Goal: Task Accomplishment & Management: Manage account settings

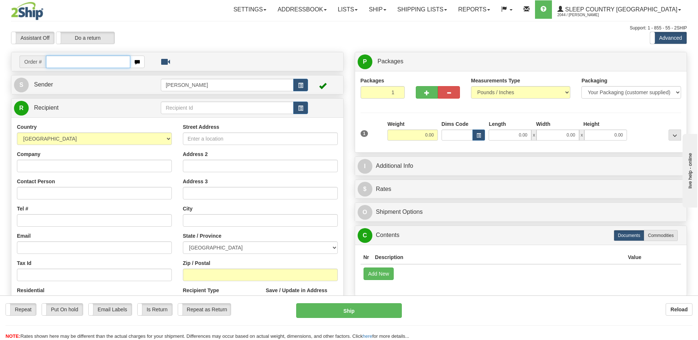
click at [74, 60] on input "text" at bounding box center [88, 62] width 84 height 13
type input "9000i014532"
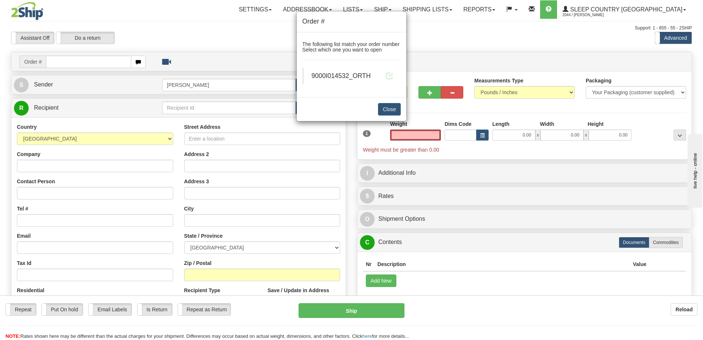
type input "0.00"
click at [384, 79] on div "9000I014532_ORTH" at bounding box center [353, 75] width 82 height 9
click at [388, 79] on span at bounding box center [390, 76] width 8 height 8
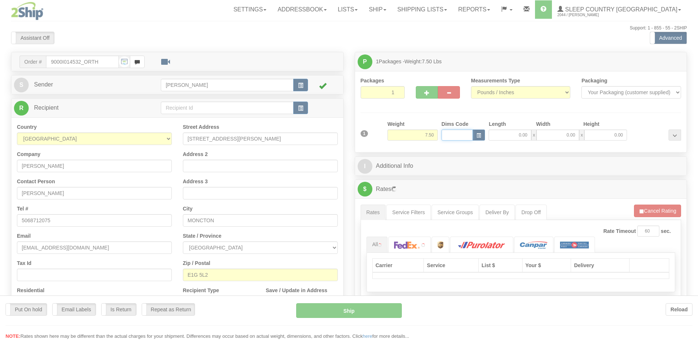
click at [460, 138] on div "Toggle navigation Settings Shipping Preferences Fields Preferences New" at bounding box center [349, 259] width 698 height 519
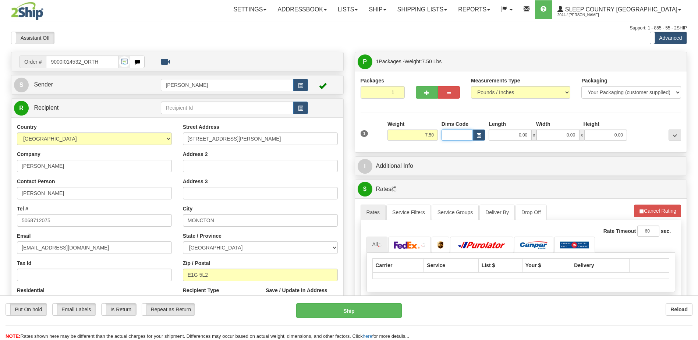
click at [460, 137] on input "Dims Code" at bounding box center [457, 134] width 32 height 11
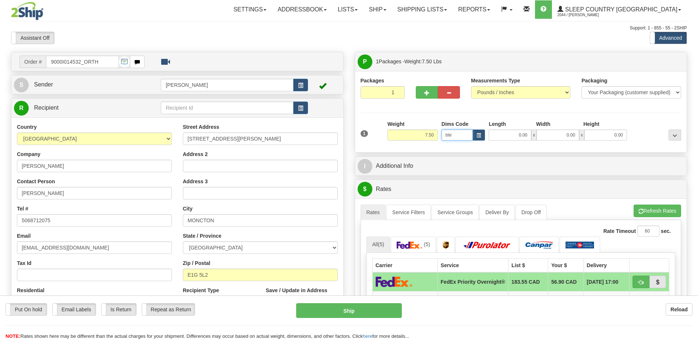
type input "bte"
click button "Delete" at bounding box center [0, 0] width 0 height 0
type input "15.00"
type input "5.00"
type input "25.00"
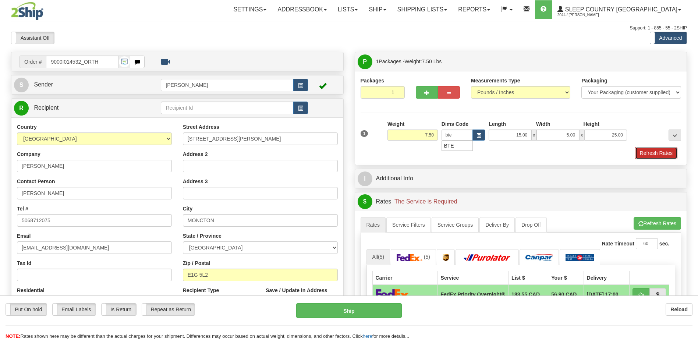
click at [654, 151] on button "Refresh Rates" at bounding box center [656, 153] width 42 height 13
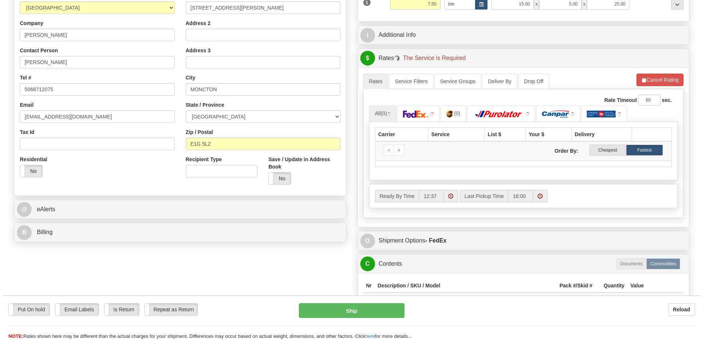
scroll to position [147, 0]
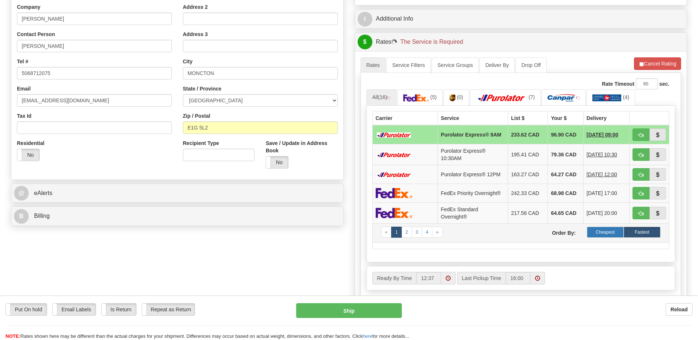
click at [611, 232] on label "Cheapest" at bounding box center [605, 232] width 37 height 11
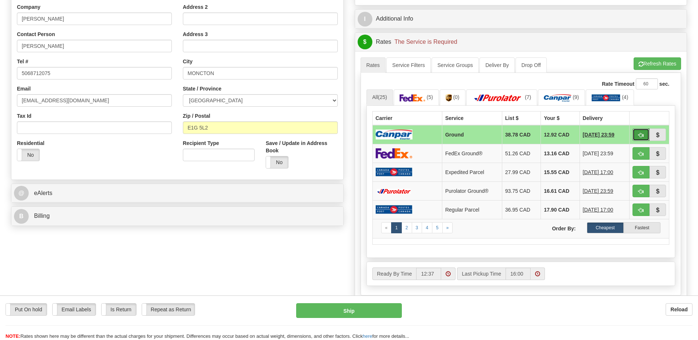
click at [633, 135] on button "button" at bounding box center [640, 134] width 17 height 13
type input "1"
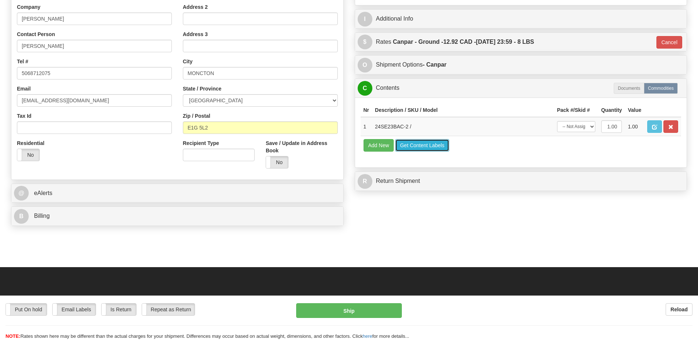
click at [427, 145] on button "Get Content Labels" at bounding box center [422, 145] width 54 height 13
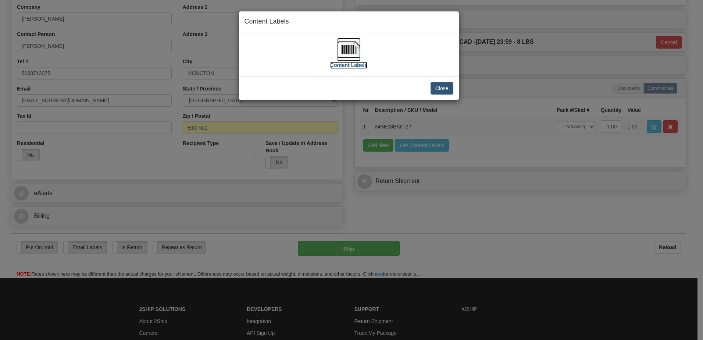
click at [352, 46] on img at bounding box center [349, 50] width 24 height 24
click at [441, 85] on button "Close" at bounding box center [442, 88] width 23 height 13
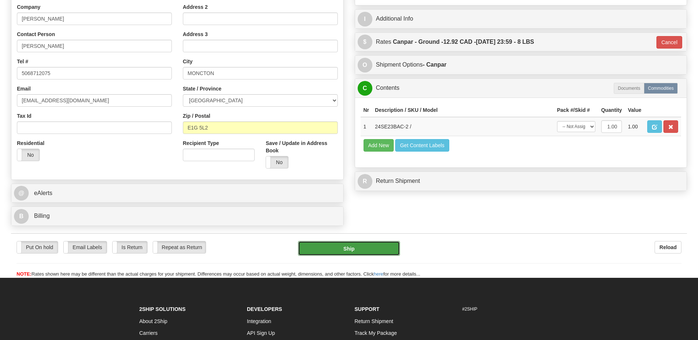
click at [360, 249] on button "Ship" at bounding box center [349, 248] width 102 height 15
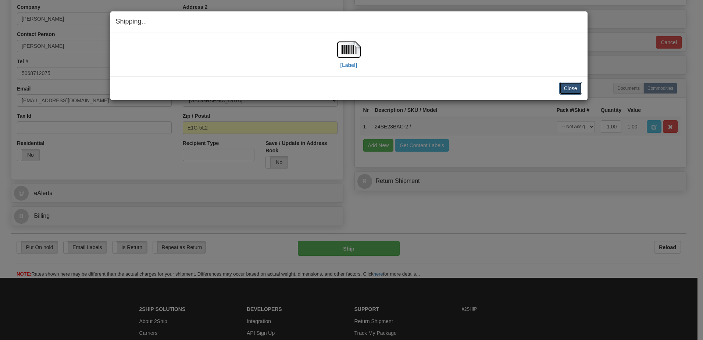
click at [569, 87] on button "Close" at bounding box center [570, 88] width 23 height 13
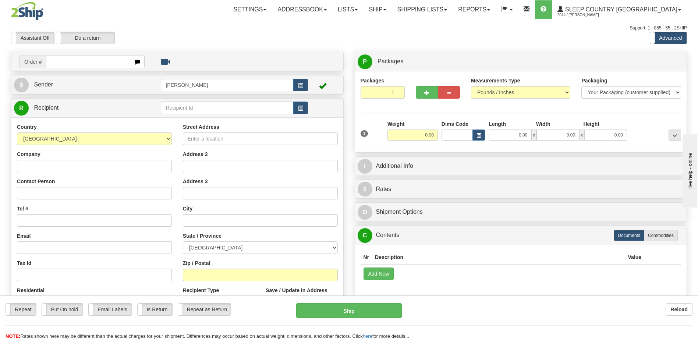
click at [56, 67] on input "text" at bounding box center [88, 62] width 84 height 13
drag, startPoint x: 60, startPoint y: 63, endPoint x: 423, endPoint y: 53, distance: 363.5
click at [61, 63] on input "text" at bounding box center [88, 62] width 84 height 13
type input "90002i010997"
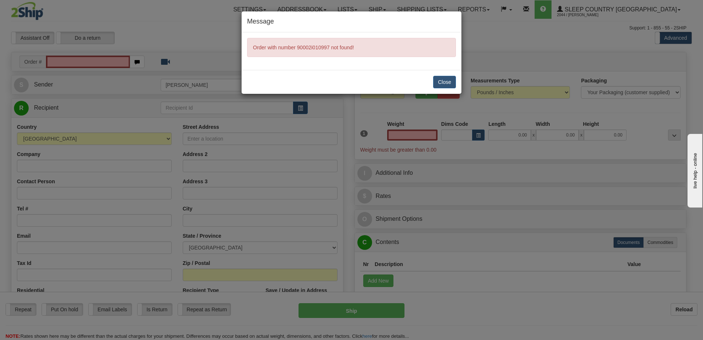
type input "0.00"
click at [451, 81] on button "Close" at bounding box center [444, 82] width 23 height 13
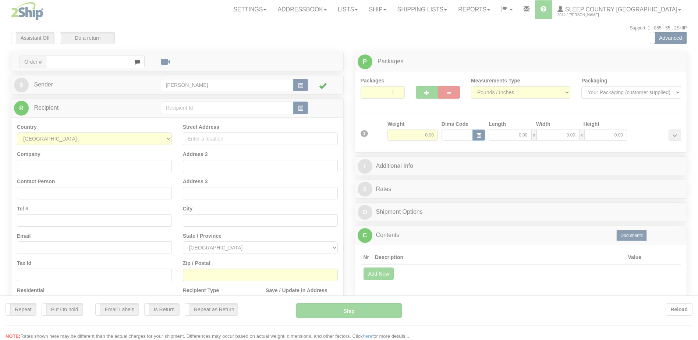
click at [98, 63] on div at bounding box center [349, 170] width 698 height 340
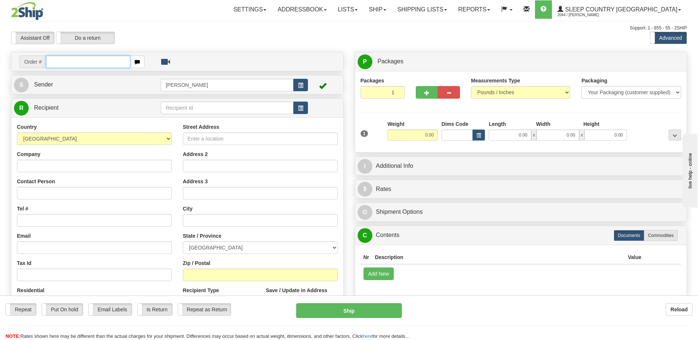
click at [98, 63] on input "text" at bounding box center [88, 62] width 84 height 13
type input "9002i010997"
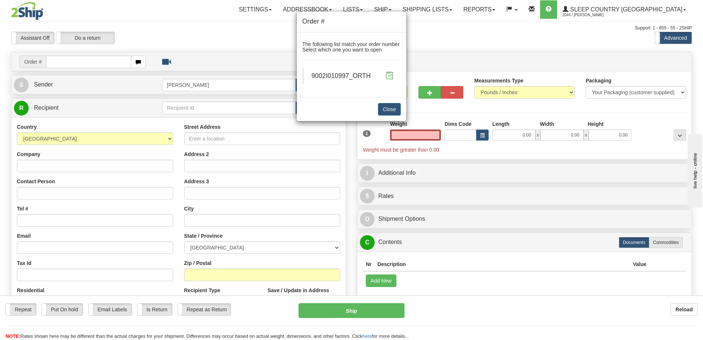
type input "0.00"
click at [388, 75] on span at bounding box center [390, 76] width 8 height 8
click at [389, 74] on span at bounding box center [390, 76] width 8 height 8
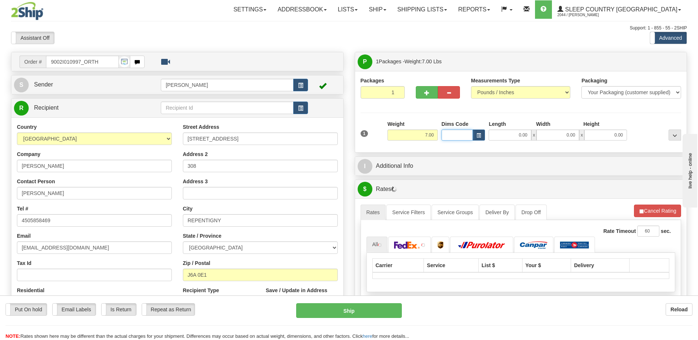
click at [455, 134] on input "Dims Code" at bounding box center [457, 134] width 32 height 11
type input "bte"
click button "Delete" at bounding box center [0, 0] width 0 height 0
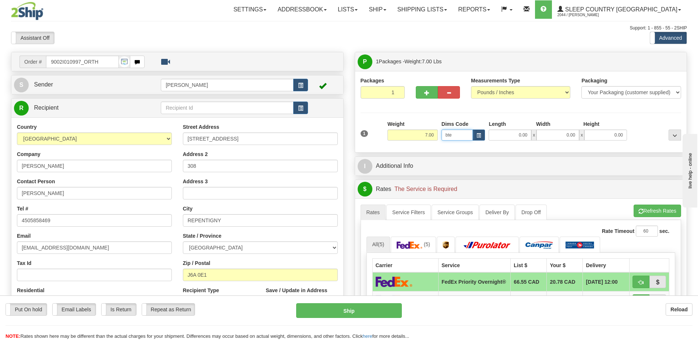
type input "15.00"
type input "5.00"
type input "25.00"
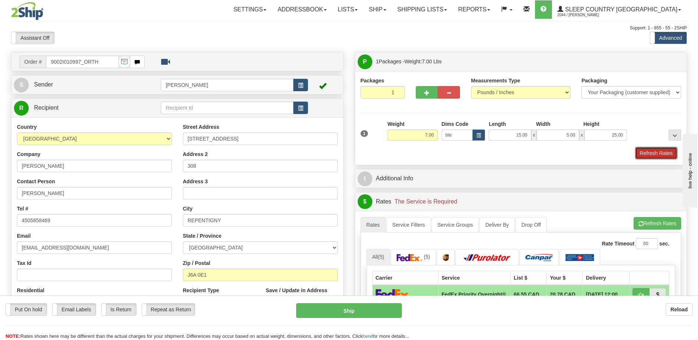
click at [668, 156] on button "Refresh Rates" at bounding box center [656, 153] width 42 height 13
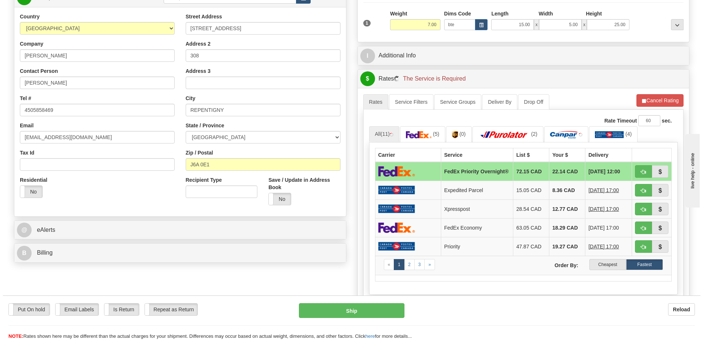
scroll to position [184, 0]
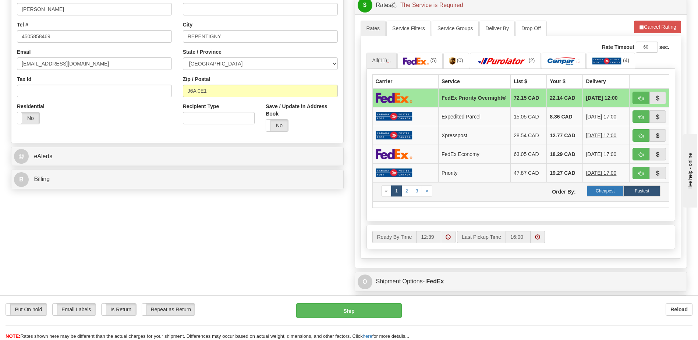
click at [605, 196] on label "Cheapest" at bounding box center [605, 190] width 37 height 11
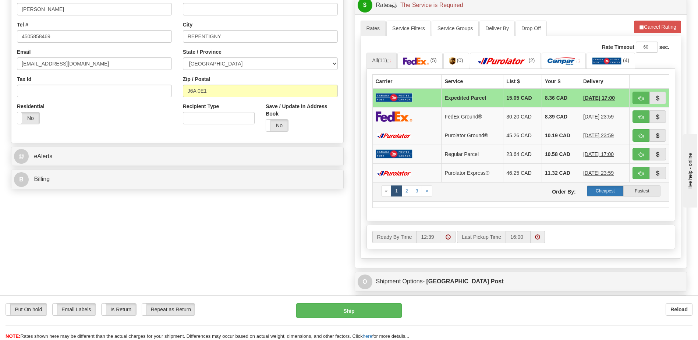
click at [603, 190] on label "Cheapest" at bounding box center [605, 190] width 37 height 11
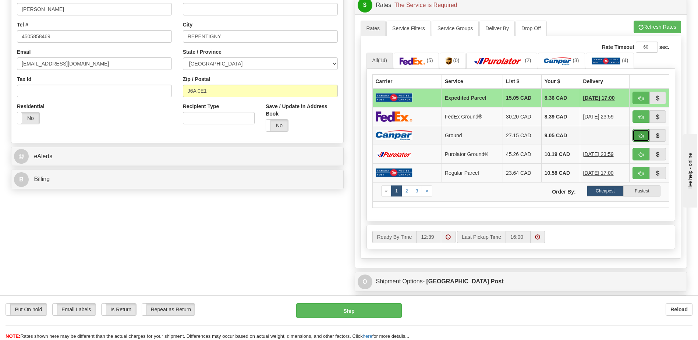
click at [640, 135] on span "button" at bounding box center [640, 136] width 5 height 5
type input "1"
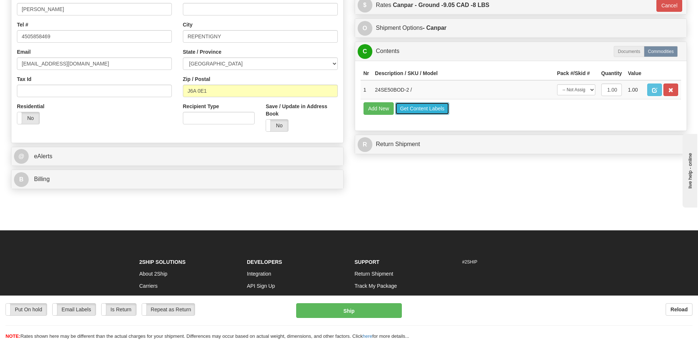
click at [407, 107] on button "Get Content Labels" at bounding box center [422, 108] width 54 height 13
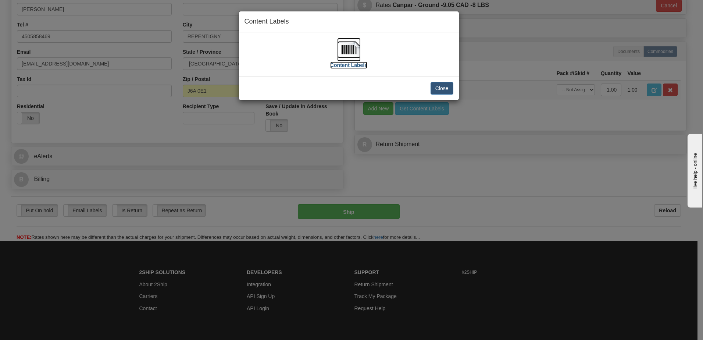
click at [347, 49] on img at bounding box center [349, 50] width 24 height 24
click at [447, 93] on button "Close" at bounding box center [442, 88] width 23 height 13
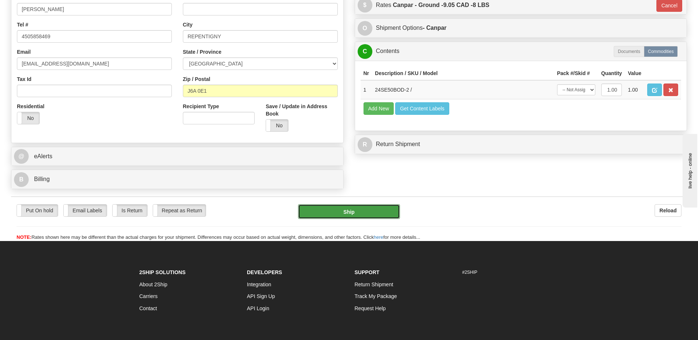
click at [359, 216] on button "Ship" at bounding box center [349, 211] width 102 height 15
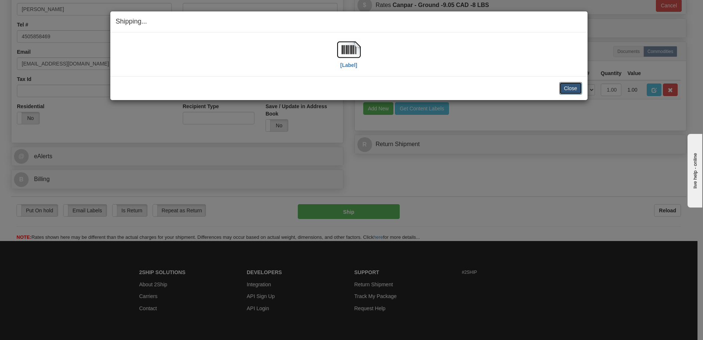
click at [568, 89] on button "Close" at bounding box center [570, 88] width 23 height 13
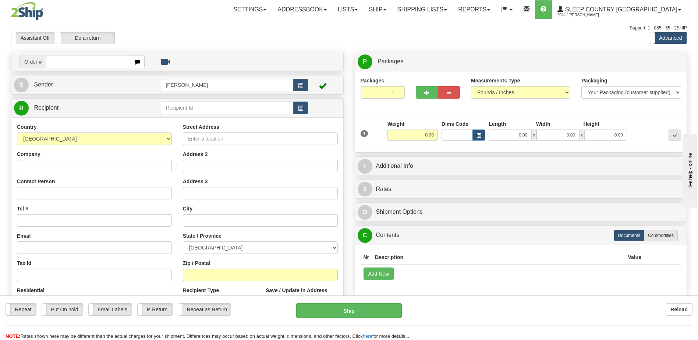
click at [75, 62] on input "text" at bounding box center [88, 62] width 84 height 13
type input "9002i009892"
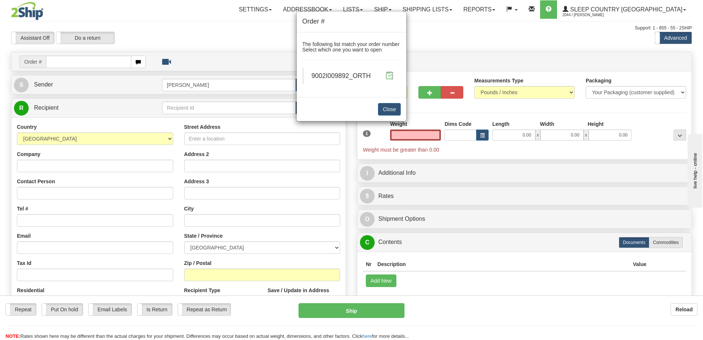
type input "0.00"
click at [387, 75] on span at bounding box center [390, 76] width 8 height 8
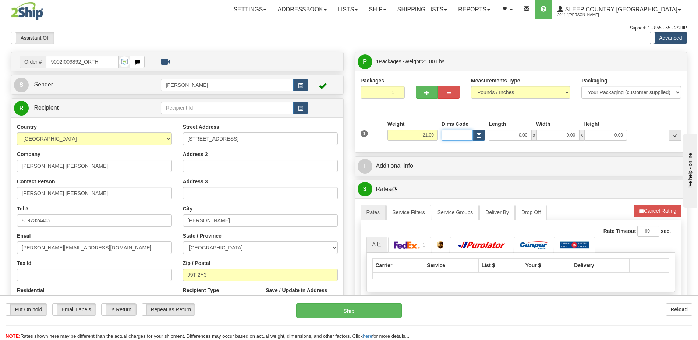
click at [455, 135] on div "Toggle navigation Settings Shipping Preferences Fields Preferences New" at bounding box center [349, 259] width 698 height 519
click at [455, 135] on input "Dims Code" at bounding box center [457, 134] width 32 height 11
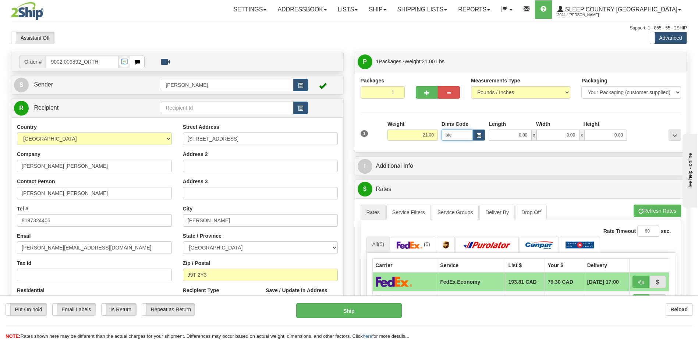
type input "bte"
click button "Delete" at bounding box center [0, 0] width 0 height 0
type input "15.00"
type input "5.00"
type input "25.00"
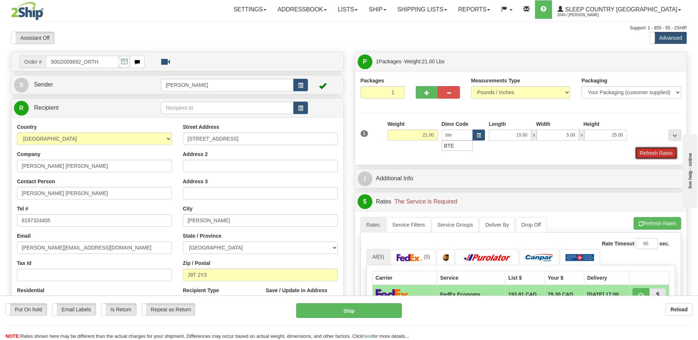
click at [670, 155] on button "Refresh Rates" at bounding box center [656, 153] width 42 height 13
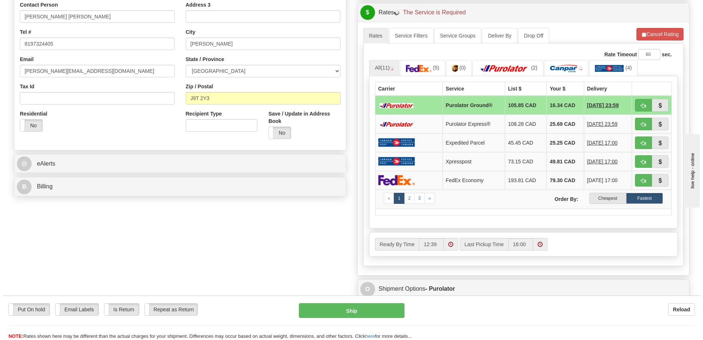
scroll to position [184, 0]
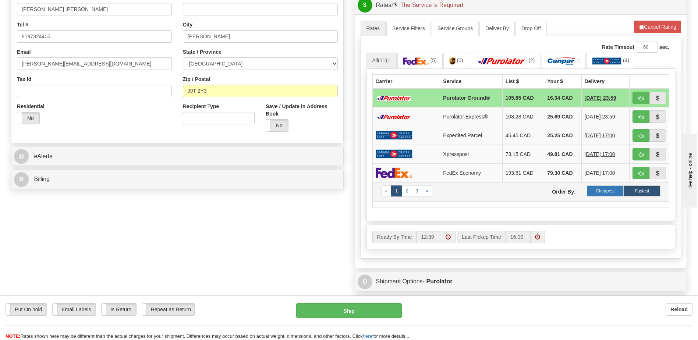
click at [612, 195] on label "Cheapest" at bounding box center [605, 190] width 37 height 11
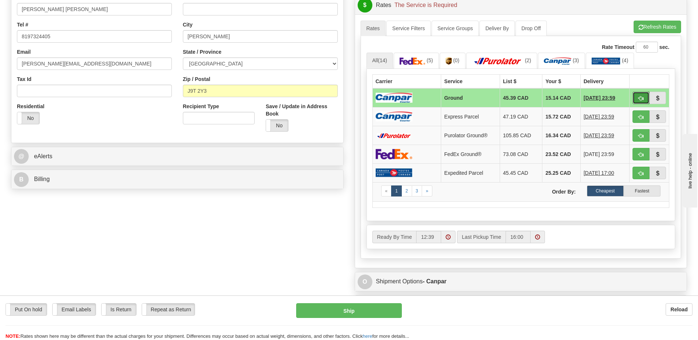
click at [638, 96] on span "button" at bounding box center [640, 98] width 5 height 5
type input "1"
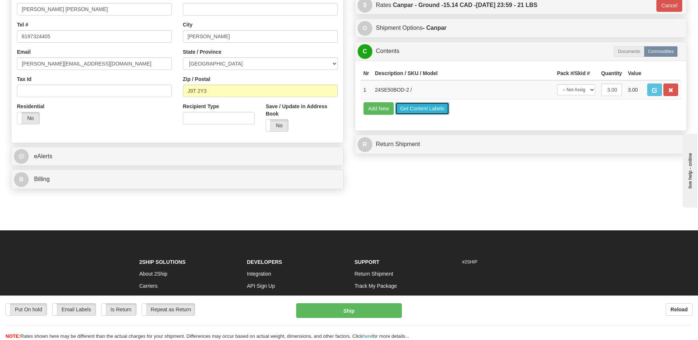
click at [416, 113] on button "Get Content Labels" at bounding box center [422, 108] width 54 height 13
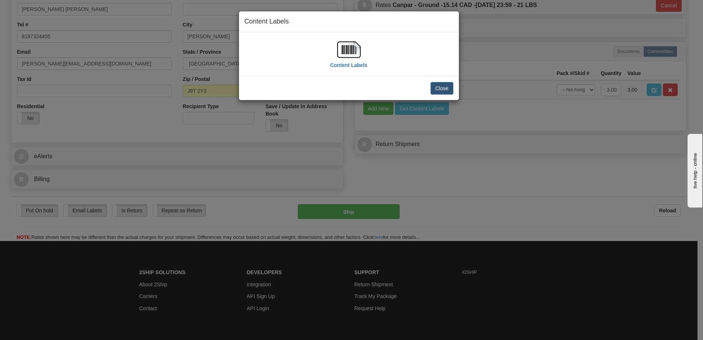
click at [354, 51] on img at bounding box center [349, 50] width 24 height 24
click at [440, 89] on button "Close" at bounding box center [442, 88] width 23 height 13
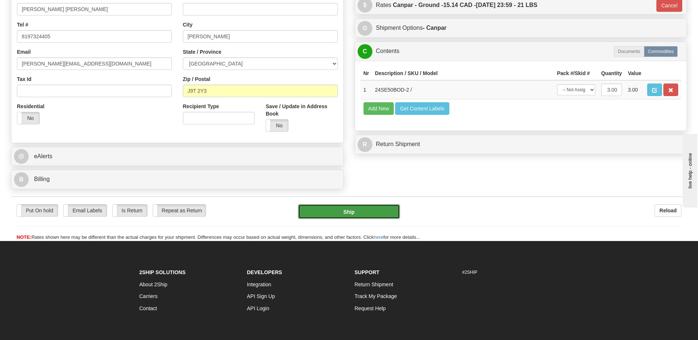
click at [345, 214] on button "Ship" at bounding box center [349, 211] width 102 height 15
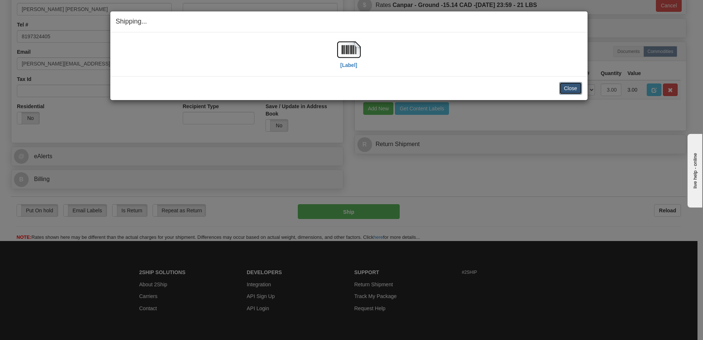
click at [566, 89] on button "Close" at bounding box center [570, 88] width 23 height 13
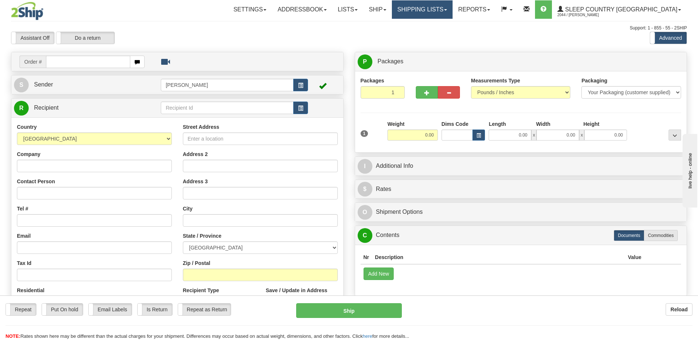
click at [444, 8] on link "Shipping lists" at bounding box center [422, 9] width 61 height 18
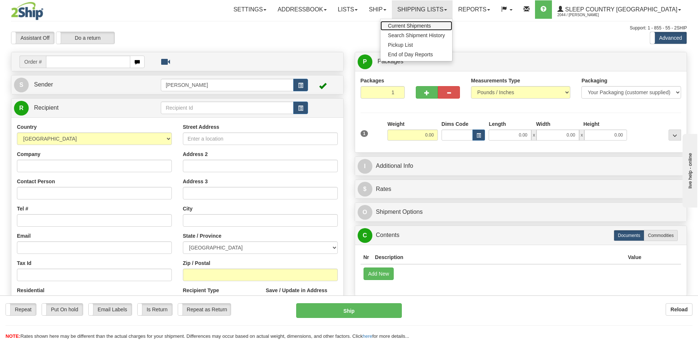
click at [431, 24] on span "Current Shipments" at bounding box center [409, 26] width 43 height 6
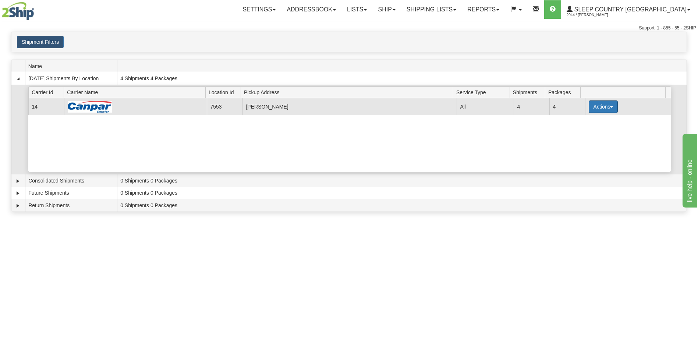
click at [601, 109] on button "Actions" at bounding box center [602, 106] width 29 height 13
click at [597, 123] on link "Details" at bounding box center [587, 121] width 59 height 10
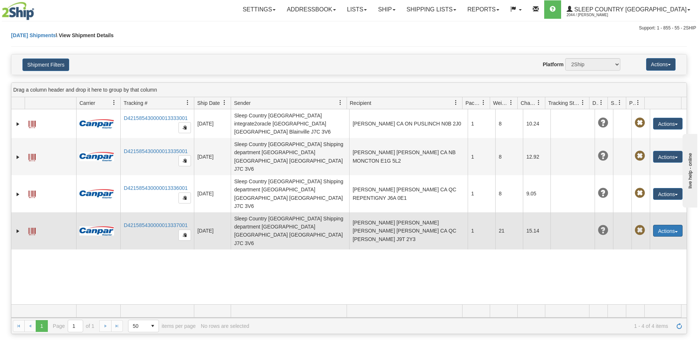
click at [675, 231] on span "button" at bounding box center [676, 231] width 3 height 1
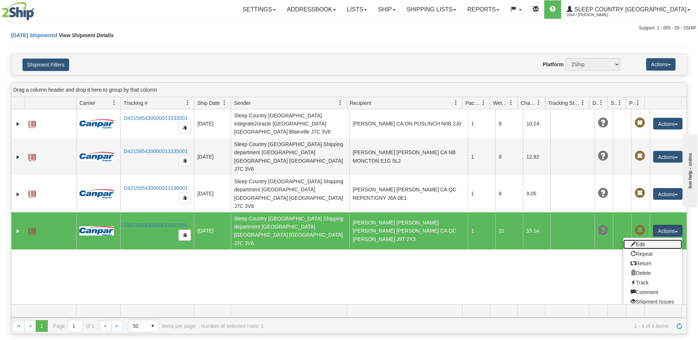
click at [651, 239] on link "Edit" at bounding box center [652, 244] width 59 height 10
click at [657, 225] on button "Actions" at bounding box center [667, 231] width 29 height 12
click at [639, 239] on link "Edit" at bounding box center [652, 244] width 59 height 10
click at [664, 225] on button "Actions" at bounding box center [667, 231] width 29 height 12
click at [643, 239] on link "Edit" at bounding box center [652, 244] width 59 height 10
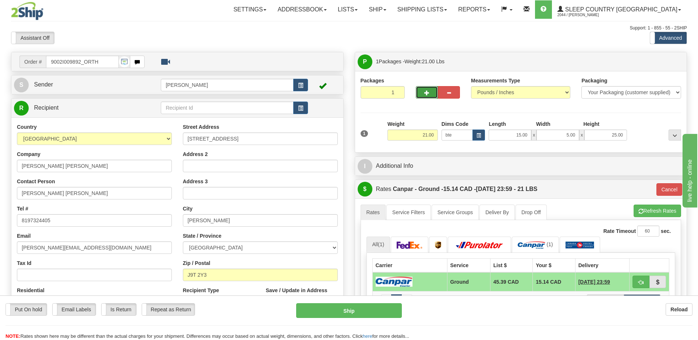
click at [419, 92] on button "button" at bounding box center [427, 92] width 22 height 13
type input "2"
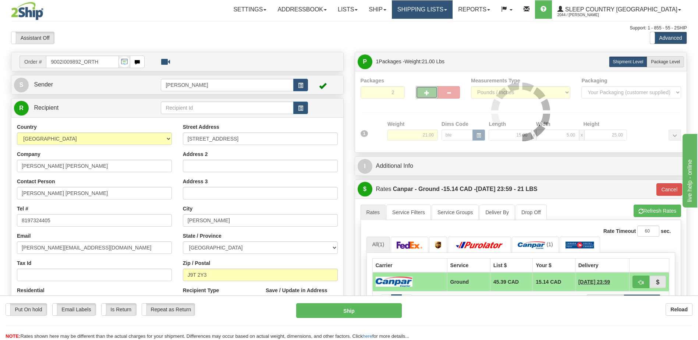
type input "1"
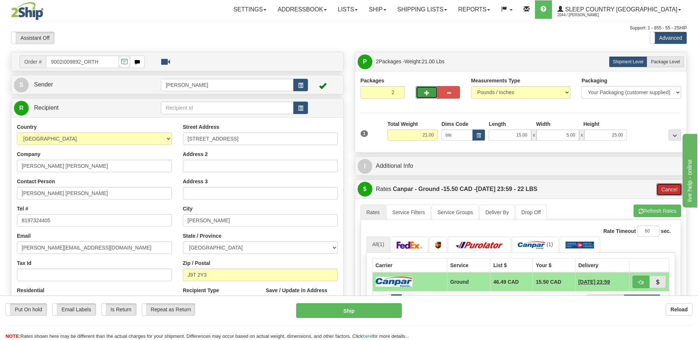
click at [673, 188] on button "Cancel" at bounding box center [669, 189] width 26 height 13
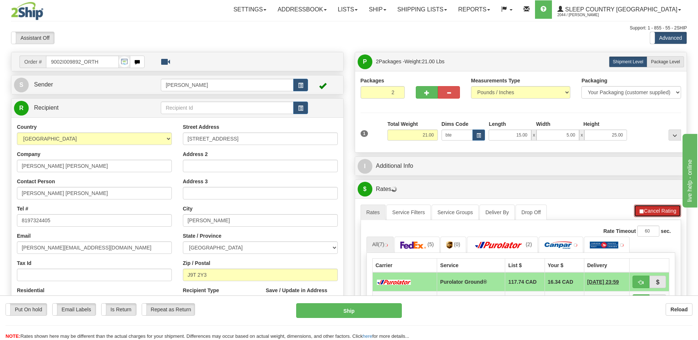
click at [658, 211] on button "Cancel Rating" at bounding box center [657, 210] width 47 height 13
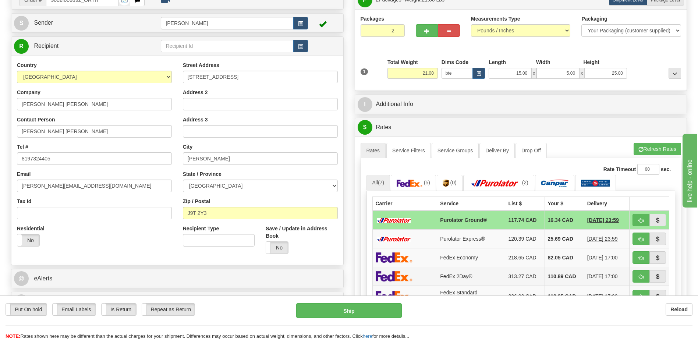
scroll to position [110, 0]
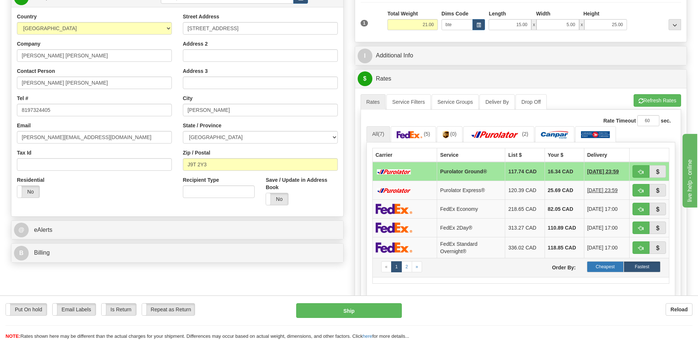
click at [611, 267] on label "Cheapest" at bounding box center [605, 266] width 37 height 11
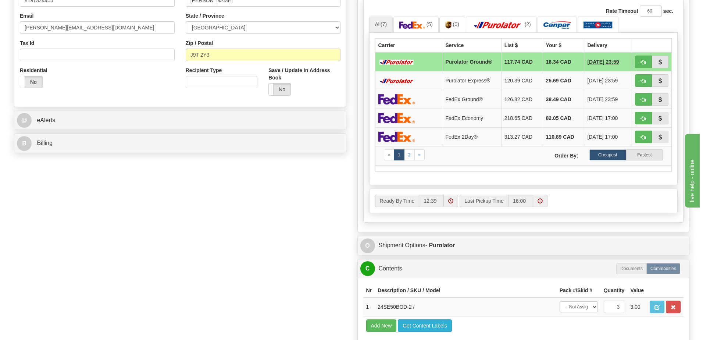
scroll to position [331, 0]
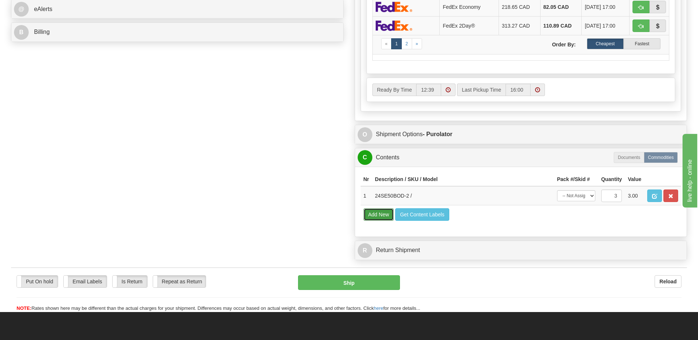
click at [381, 213] on button "Add New" at bounding box center [378, 214] width 31 height 13
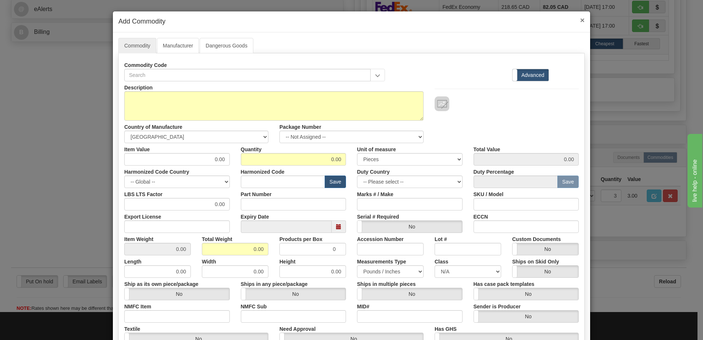
click at [581, 21] on span "×" at bounding box center [582, 20] width 4 height 8
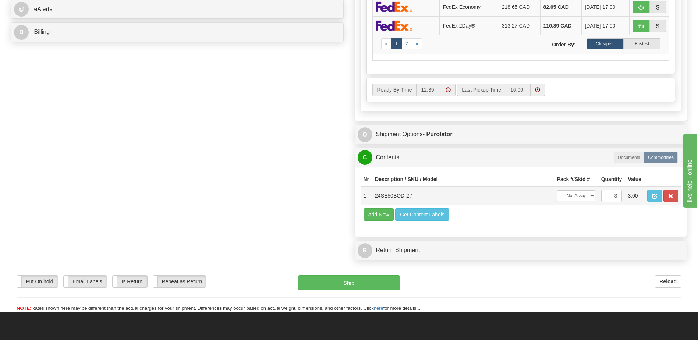
click at [401, 195] on td "24SE50BOD-2 /" at bounding box center [463, 195] width 182 height 19
copy td "24SE50BOD"
click at [407, 197] on td "24SE50BOD-2 /" at bounding box center [463, 195] width 182 height 19
drag, startPoint x: 409, startPoint y: 195, endPoint x: 374, endPoint y: 195, distance: 34.2
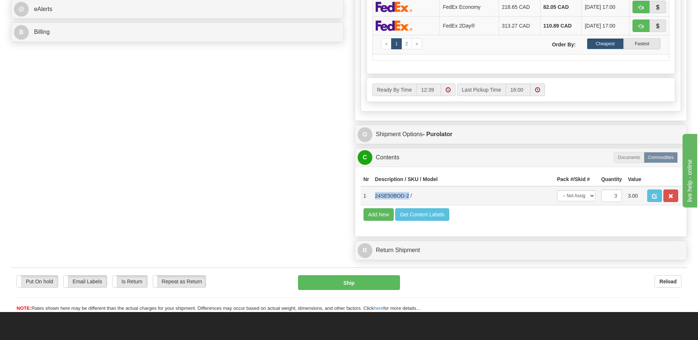
click at [374, 195] on td "24SE50BOD-2 /" at bounding box center [463, 195] width 182 height 19
copy td "24SE50BOD-2"
click at [371, 217] on button "Add New" at bounding box center [378, 214] width 31 height 13
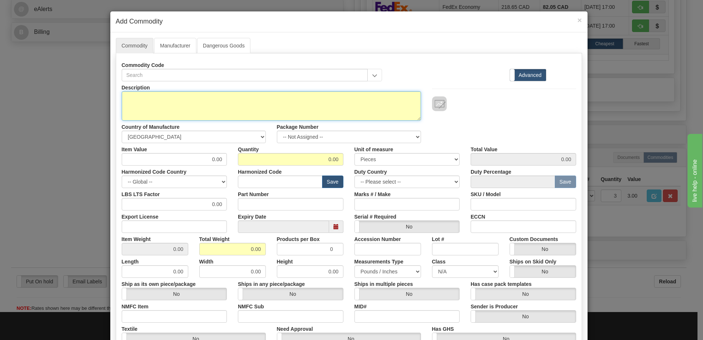
click at [178, 110] on textarea "Description" at bounding box center [271, 105] width 299 height 29
paste textarea "24SE50BOD-2"
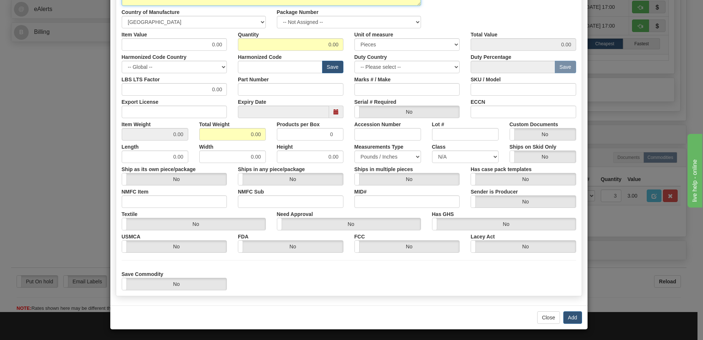
scroll to position [115, 0]
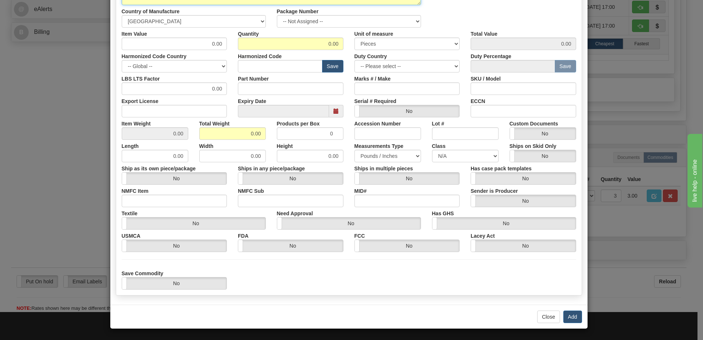
type textarea "24SE50BOD-2"
click at [239, 135] on input "0.00" at bounding box center [232, 133] width 67 height 13
click at [572, 315] on button "Add" at bounding box center [572, 316] width 19 height 13
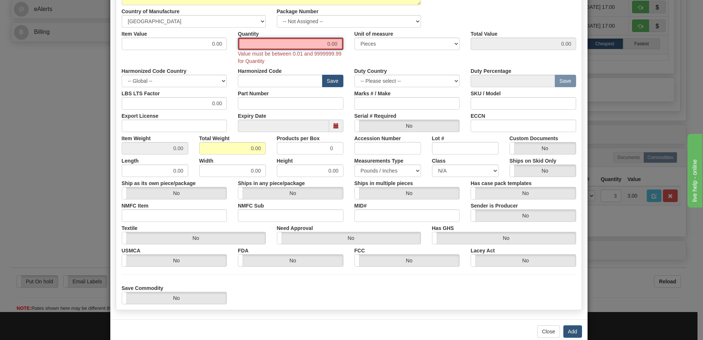
drag, startPoint x: 295, startPoint y: 47, endPoint x: 476, endPoint y: 46, distance: 181.0
click at [475, 46] on div "Item Value 0.00 Quantity 0.00 Value must be between 0.01 and 9999999.99 for Qua…" at bounding box center [349, 46] width 466 height 37
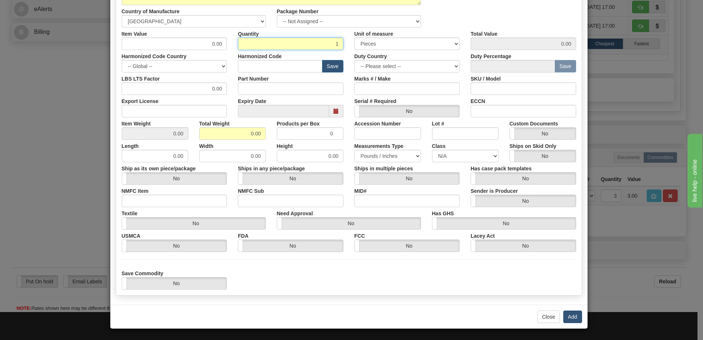
type input "1"
click at [574, 311] on button "Add" at bounding box center [572, 316] width 19 height 13
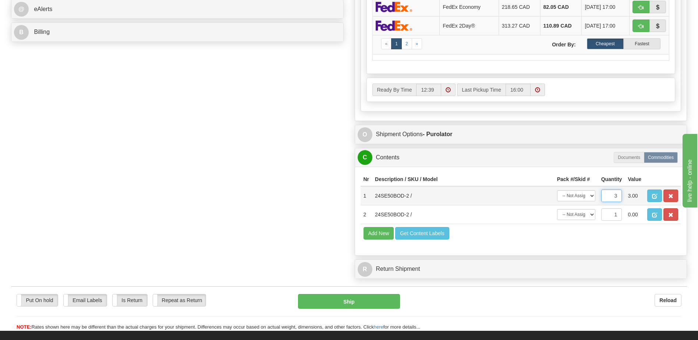
drag, startPoint x: 612, startPoint y: 195, endPoint x: 633, endPoint y: 195, distance: 20.2
click at [633, 195] on tr "1 24SE50BOD-2 / -- Not Assigned -- Package 1 Package 2 Split 3 3.00" at bounding box center [520, 195] width 321 height 19
type input "2"
click at [571, 168] on div "Nr Description / SKU / Model Pack #/Skid # Quantity Value 1 24SE50BOD-2 / -- No…" at bounding box center [521, 211] width 332 height 89
click at [582, 195] on select "-- Not Assigned -- Package 1 Package 2 Split" at bounding box center [576, 195] width 38 height 11
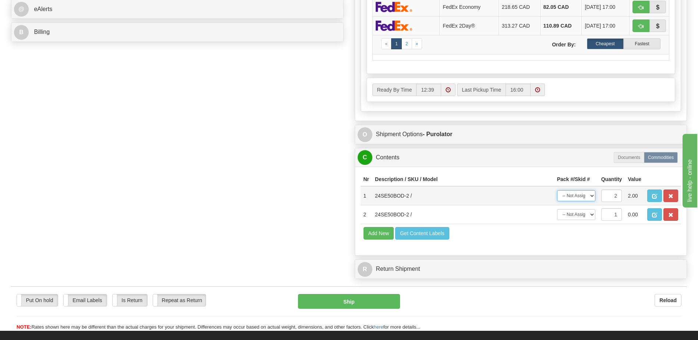
select select "0"
click at [557, 190] on select "-- Not Assigned -- Package 1 Package 2 Split" at bounding box center [576, 195] width 38 height 11
click at [582, 212] on select "-- Not Assigned -- Package 1 Package 2" at bounding box center [576, 214] width 38 height 11
select select "1"
click at [557, 209] on select "-- Not Assigned -- Package 1 Package 2" at bounding box center [576, 214] width 38 height 11
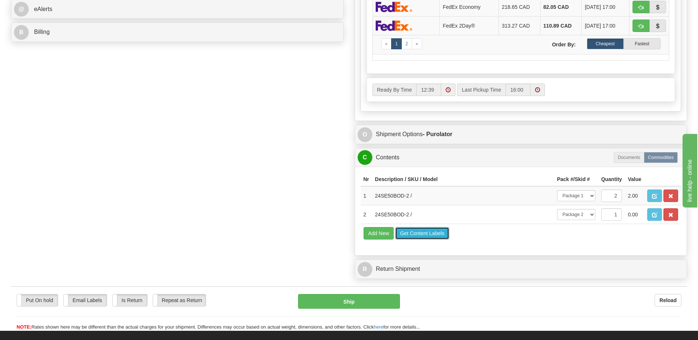
click at [439, 233] on button "Get Content Labels" at bounding box center [422, 233] width 54 height 13
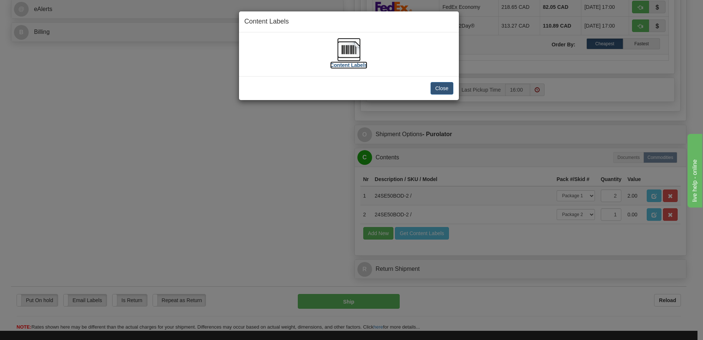
click at [346, 46] on img at bounding box center [349, 50] width 24 height 24
click at [447, 89] on button "Close" at bounding box center [442, 88] width 23 height 13
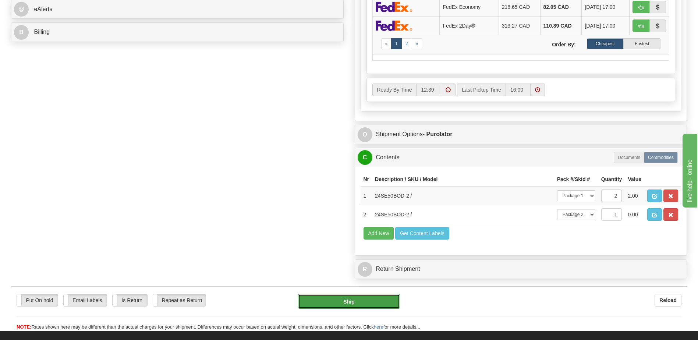
click at [380, 303] on button "Ship" at bounding box center [349, 301] width 102 height 15
type input "260"
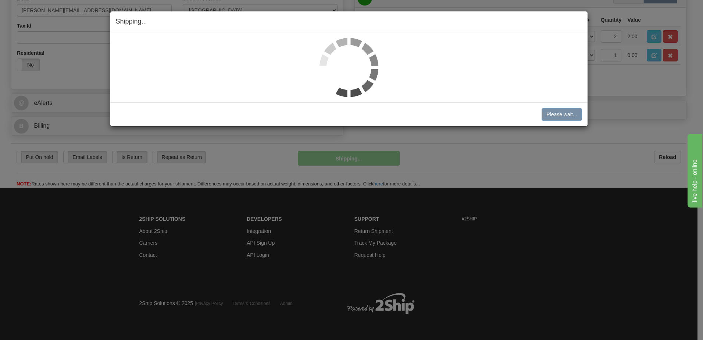
scroll to position [238, 0]
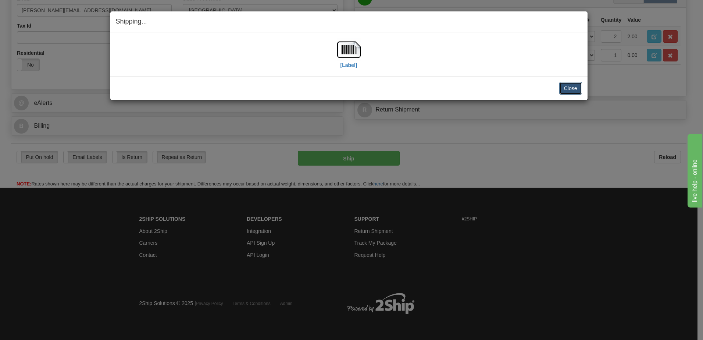
click at [571, 90] on button "Close" at bounding box center [570, 88] width 23 height 13
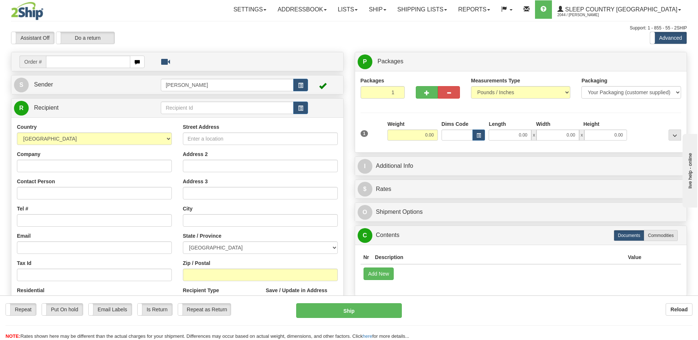
click at [111, 64] on input "text" at bounding box center [88, 62] width 84 height 13
type input "9000i014565"
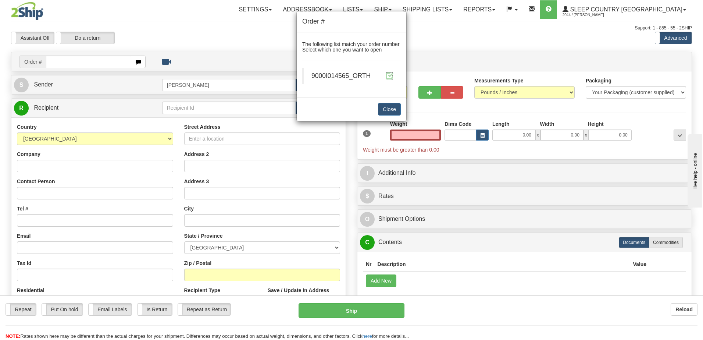
type input "0.00"
click at [389, 78] on span at bounding box center [390, 76] width 8 height 8
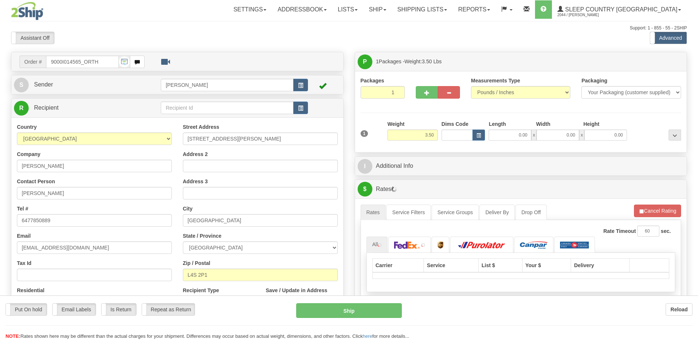
click at [455, 135] on div at bounding box center [349, 170] width 698 height 340
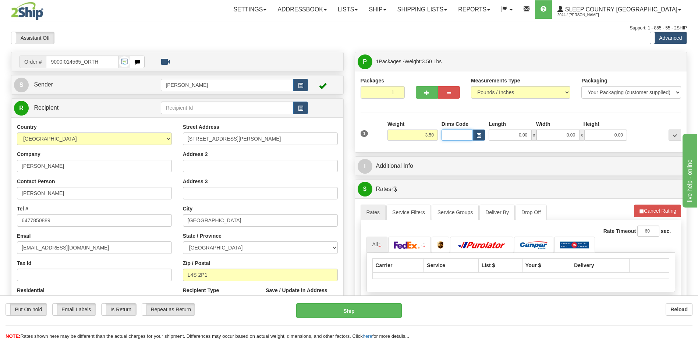
click at [455, 135] on input "Dims Code" at bounding box center [457, 134] width 32 height 11
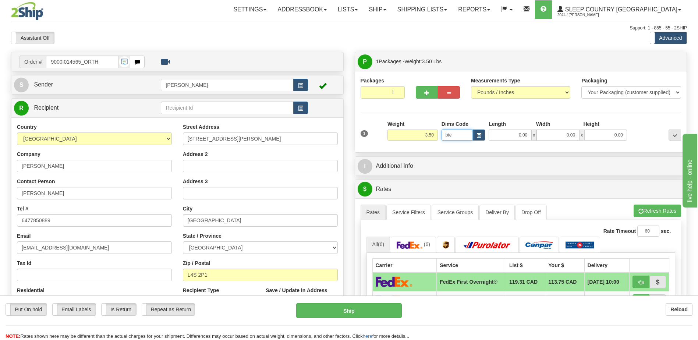
type input "bte"
click button "Delete" at bounding box center [0, 0] width 0 height 0
type input "15.00"
type input "5.00"
type input "25.00"
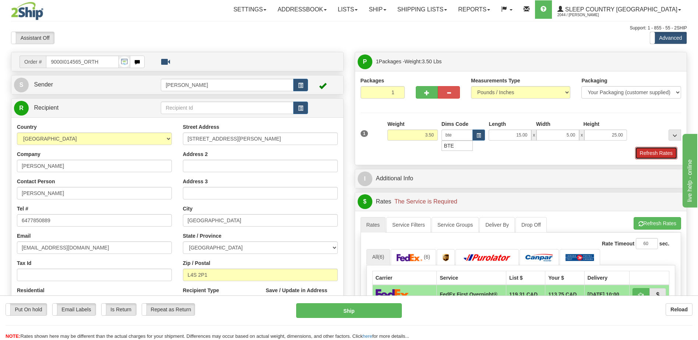
click at [654, 149] on button "Refresh Rates" at bounding box center [656, 153] width 42 height 13
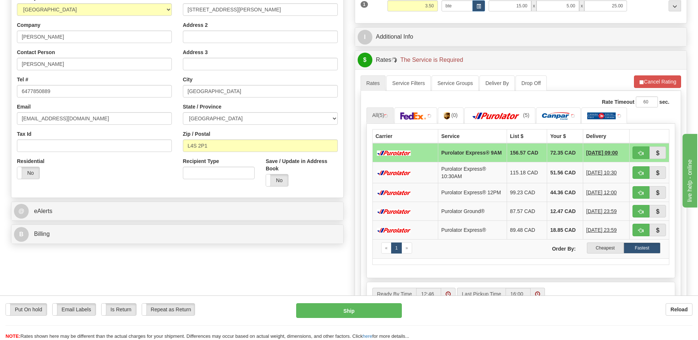
scroll to position [184, 0]
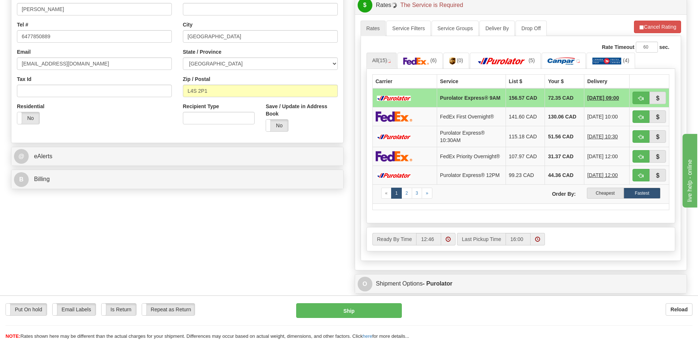
click at [595, 199] on label "Cheapest" at bounding box center [605, 193] width 37 height 11
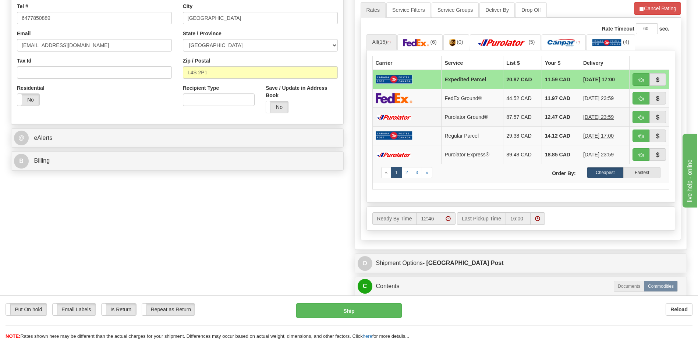
scroll to position [221, 0]
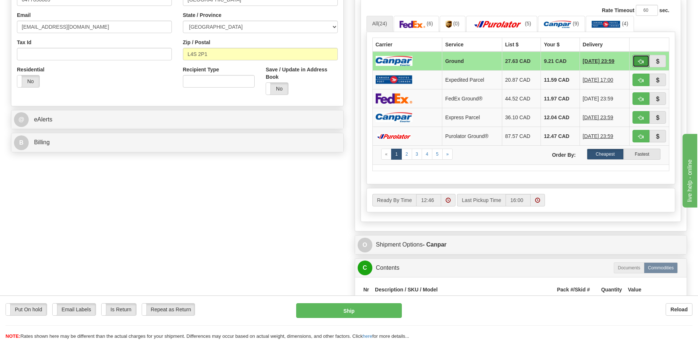
click at [635, 56] on button "button" at bounding box center [640, 61] width 17 height 13
type input "1"
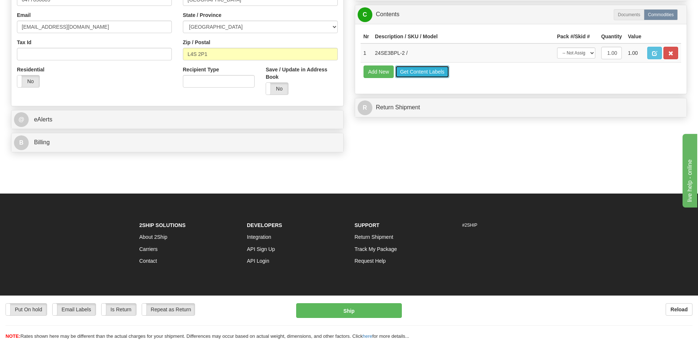
click at [431, 73] on button "Get Content Labels" at bounding box center [422, 71] width 54 height 13
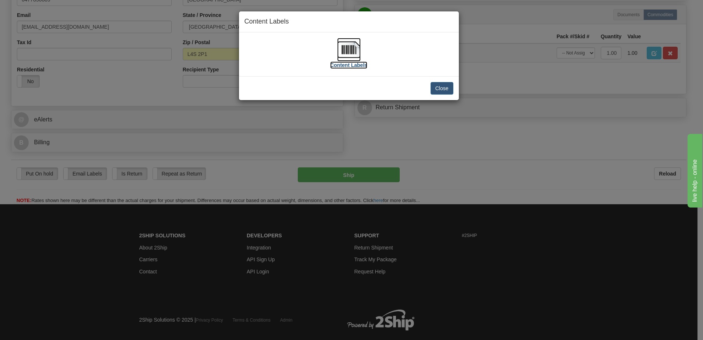
click at [356, 53] on img at bounding box center [349, 50] width 24 height 24
click at [445, 91] on button "Close" at bounding box center [442, 88] width 23 height 13
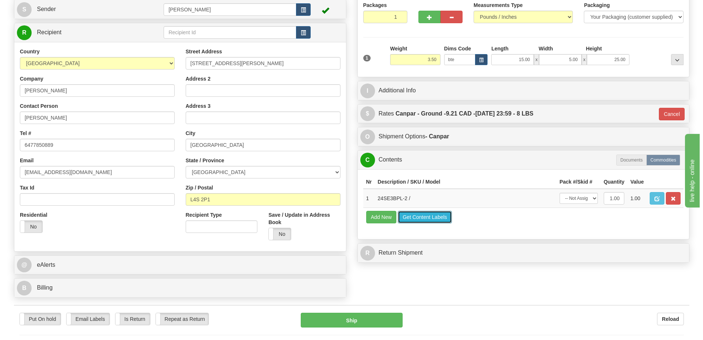
scroll to position [74, 0]
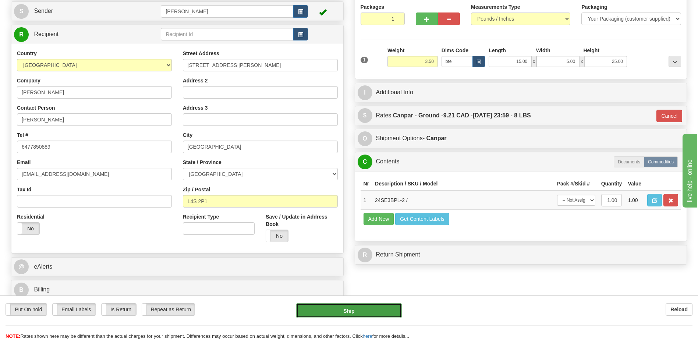
click at [363, 311] on button "Ship" at bounding box center [348, 310] width 105 height 15
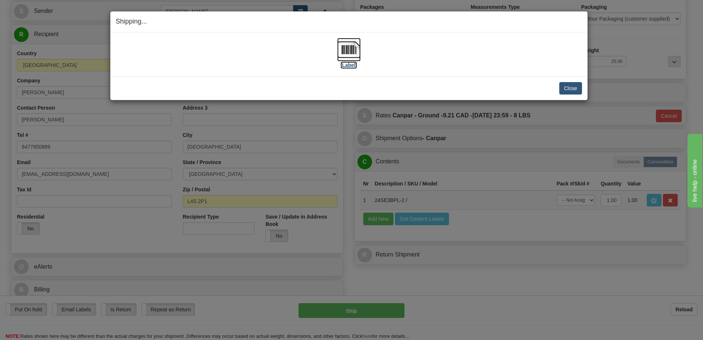
click at [351, 51] on img at bounding box center [349, 50] width 24 height 24
click at [430, 44] on div "[Label]" at bounding box center [349, 54] width 466 height 33
click at [568, 92] on button "Close" at bounding box center [570, 88] width 23 height 13
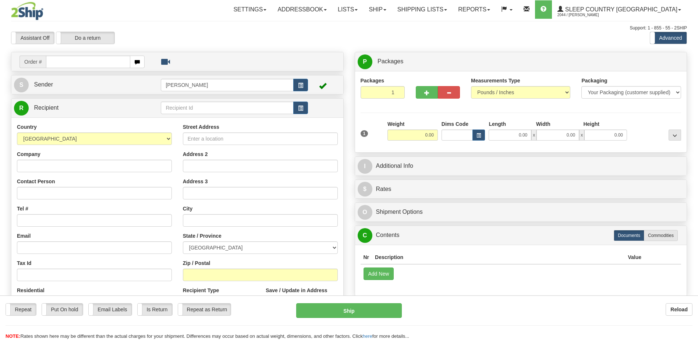
click at [71, 61] on input "text" at bounding box center [88, 62] width 84 height 13
type input "9002i010485"
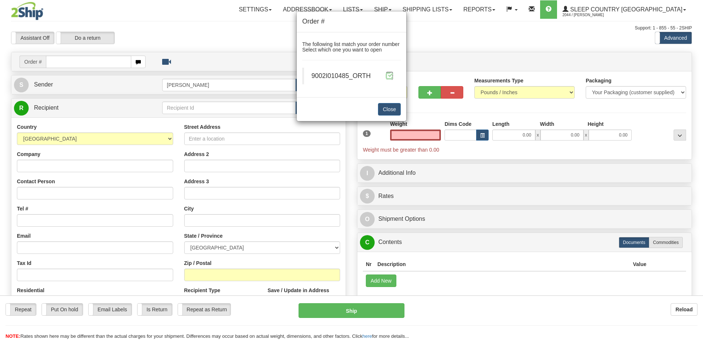
type input "0.00"
click at [389, 78] on span at bounding box center [390, 76] width 8 height 8
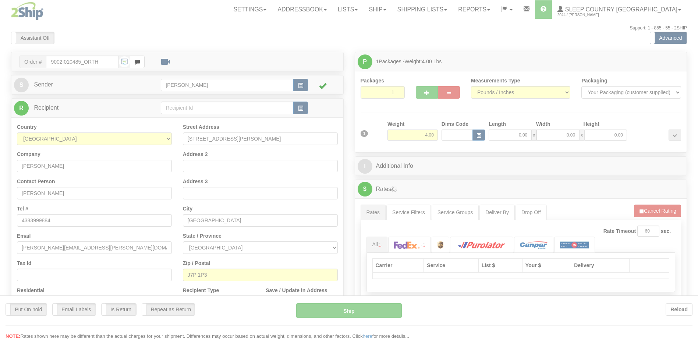
drag, startPoint x: 0, startPoint y: 0, endPoint x: 452, endPoint y: 135, distance: 471.6
click at [452, 135] on div at bounding box center [349, 170] width 698 height 340
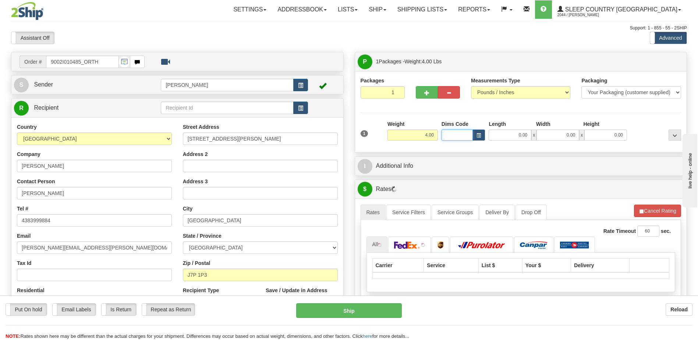
click at [451, 134] on input "Dims Code" at bounding box center [457, 134] width 32 height 11
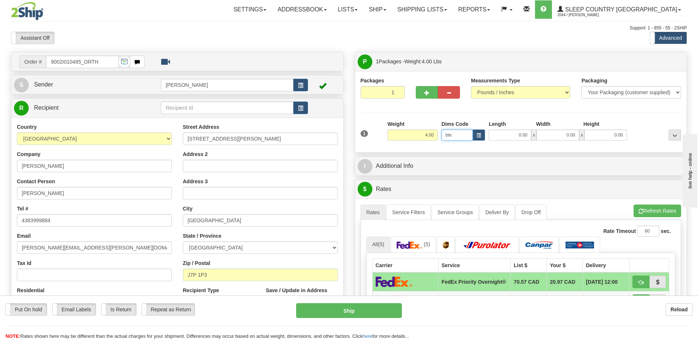
type input "bte"
click button "Delete" at bounding box center [0, 0] width 0 height 0
type input "15.00"
type input "5.00"
type input "25.00"
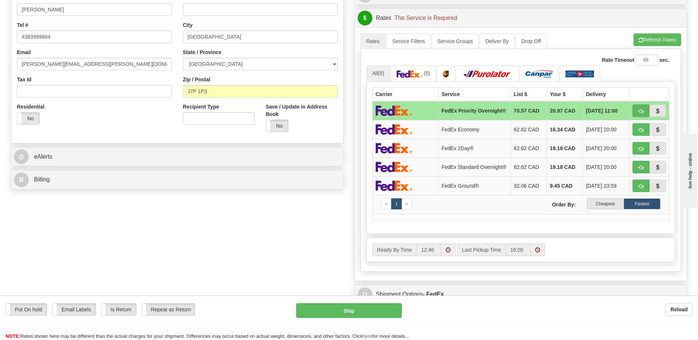
scroll to position [184, 0]
click at [607, 206] on label "Cheapest" at bounding box center [605, 203] width 37 height 11
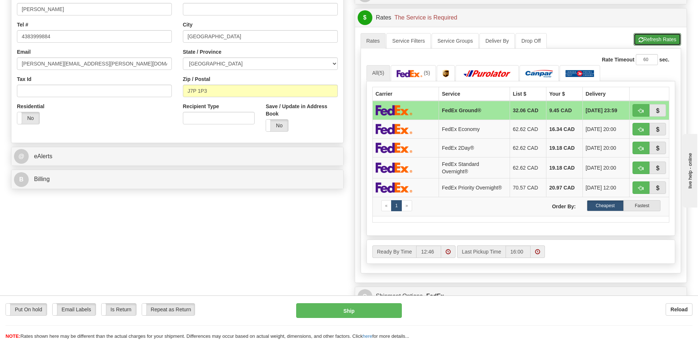
click at [666, 36] on button "Refresh Rates" at bounding box center [656, 39] width 47 height 13
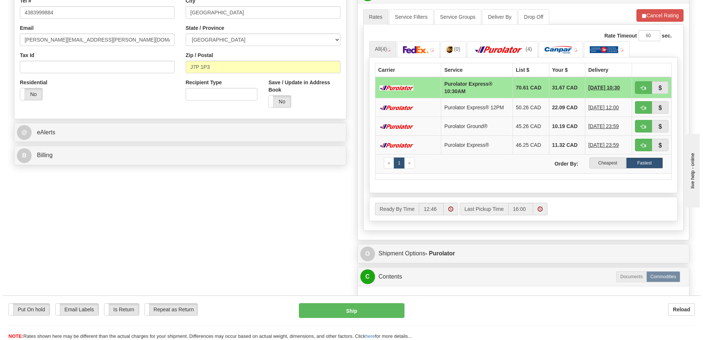
scroll to position [221, 0]
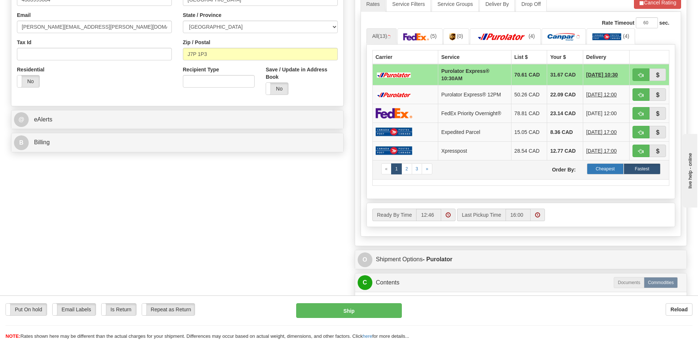
click at [611, 172] on label "Cheapest" at bounding box center [605, 168] width 37 height 11
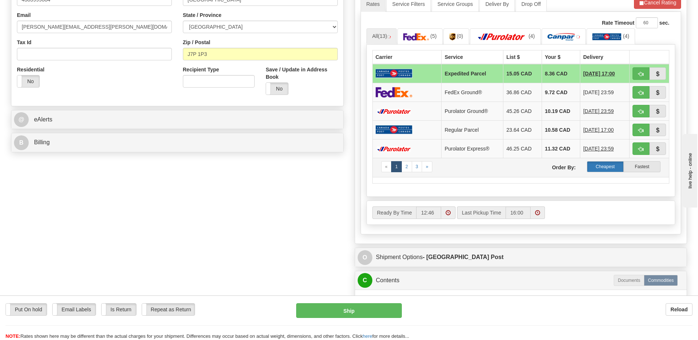
click at [610, 168] on label "Cheapest" at bounding box center [605, 166] width 37 height 11
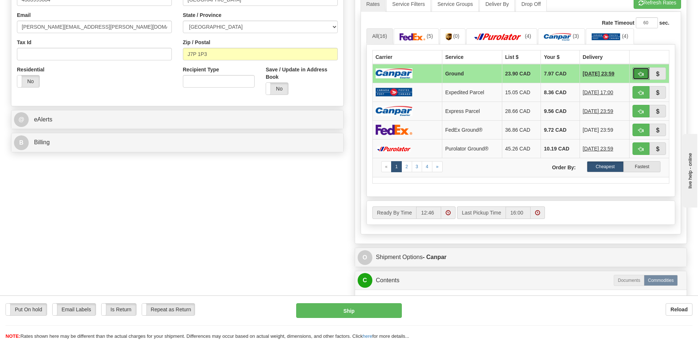
click at [641, 78] on button "button" at bounding box center [640, 73] width 17 height 13
type input "1"
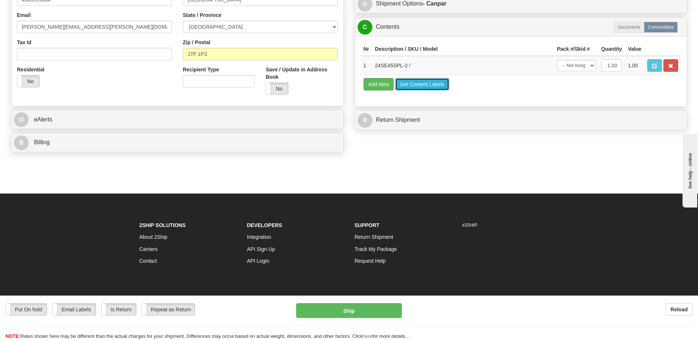
click at [411, 85] on button "Get Content Labels" at bounding box center [422, 84] width 54 height 13
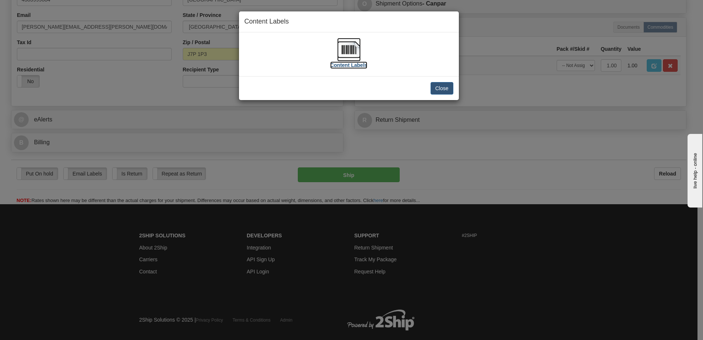
click at [351, 49] on img at bounding box center [349, 50] width 24 height 24
click at [449, 89] on button "Close" at bounding box center [442, 88] width 23 height 13
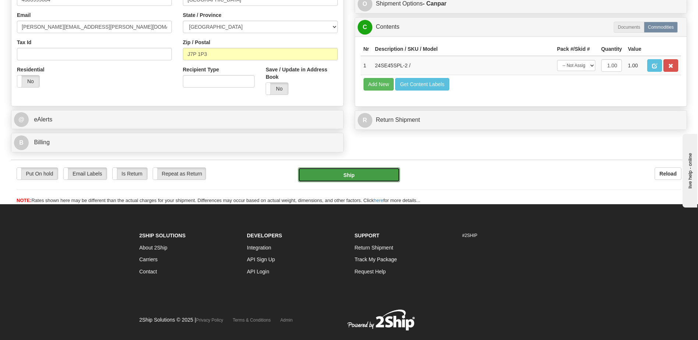
click at [369, 178] on button "Ship" at bounding box center [349, 174] width 102 height 15
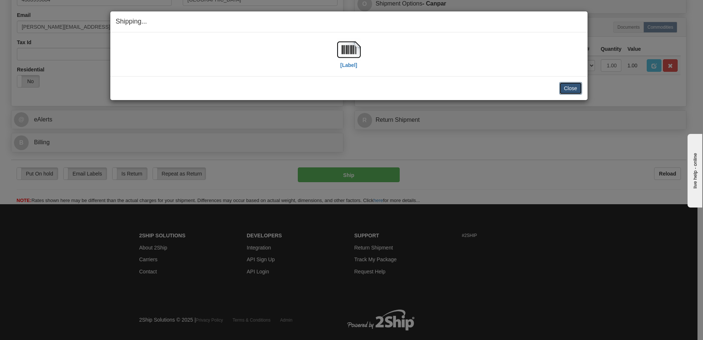
click at [575, 93] on button "Close" at bounding box center [570, 88] width 23 height 13
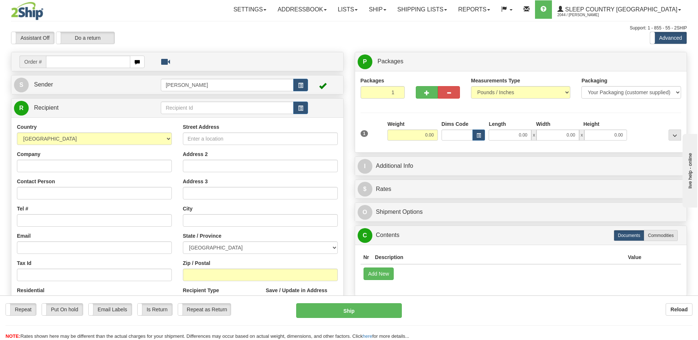
click at [72, 64] on div "Toggle navigation Settings Shipping Preferences Fields Preferences New" at bounding box center [349, 207] width 698 height 414
click at [72, 63] on input "text" at bounding box center [88, 62] width 84 height 13
type input "9000i014618"
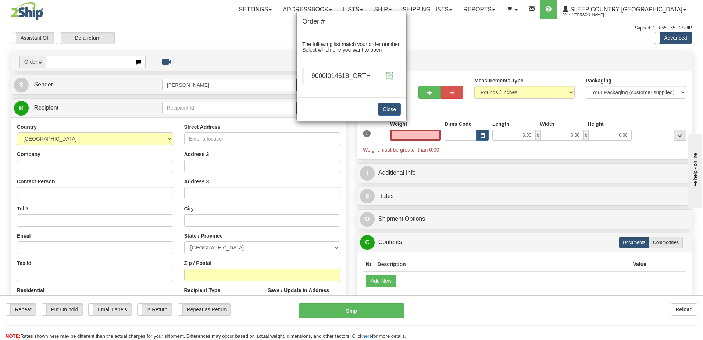
type input "0.00"
click at [393, 73] on span at bounding box center [390, 76] width 8 height 8
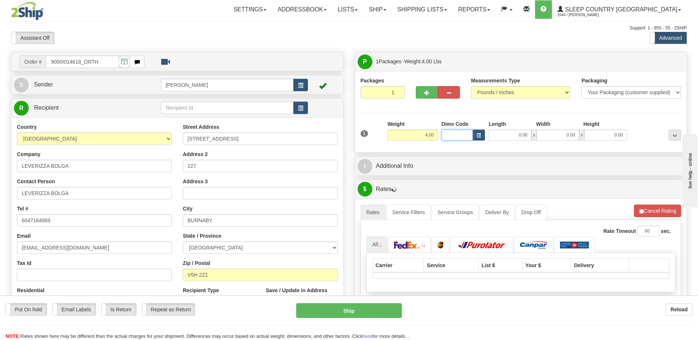
click at [453, 134] on input "Dims Code" at bounding box center [457, 134] width 32 height 11
type input "bte"
click button "Delete" at bounding box center [0, 0] width 0 height 0
type input "15.00"
type input "5.00"
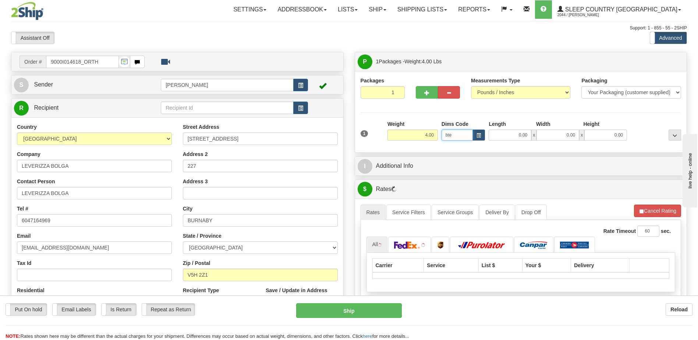
type input "25.00"
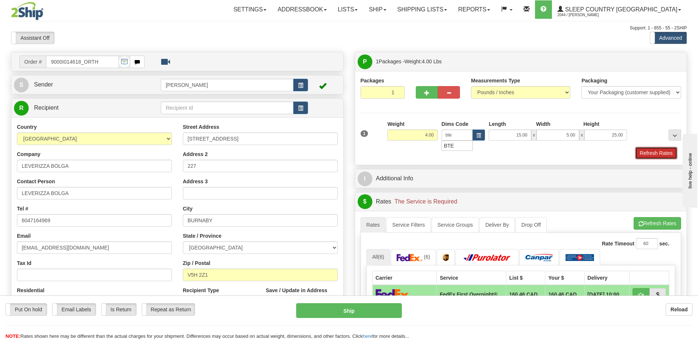
click at [666, 151] on button "Refresh Rates" at bounding box center [656, 153] width 42 height 13
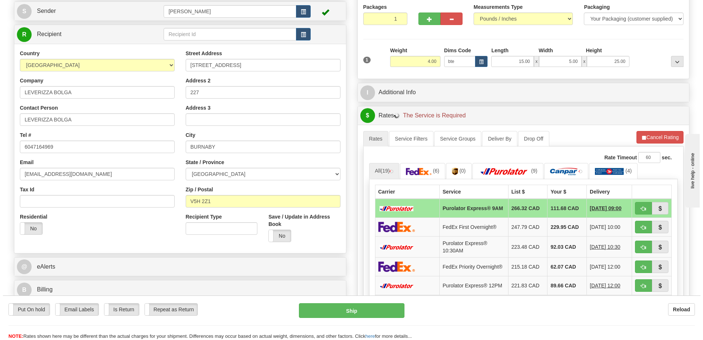
scroll to position [147, 0]
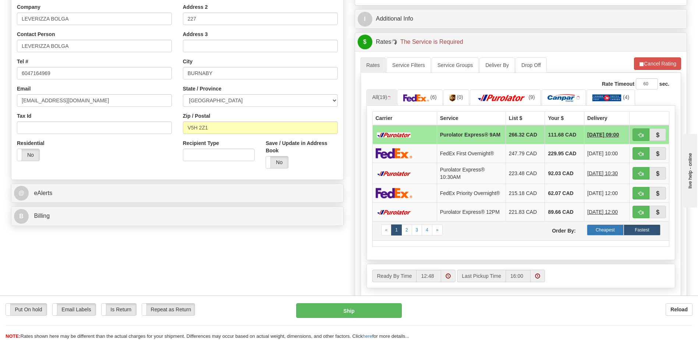
click at [615, 235] on label "Cheapest" at bounding box center [605, 229] width 37 height 11
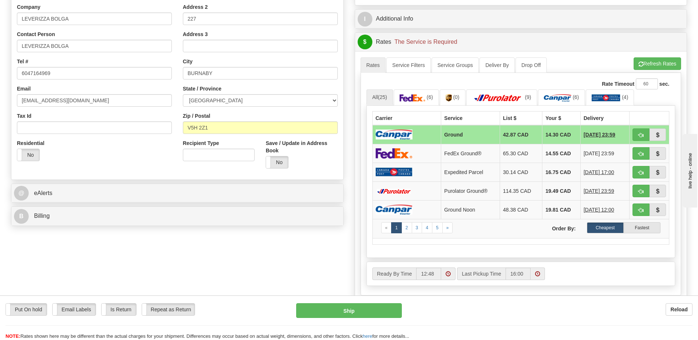
click at [613, 228] on label "Cheapest" at bounding box center [605, 227] width 37 height 11
click at [645, 132] on button "button" at bounding box center [640, 134] width 17 height 13
type input "1"
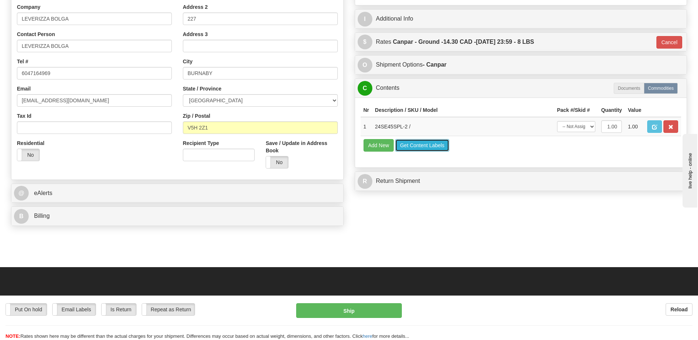
click at [426, 145] on button "Get Content Labels" at bounding box center [422, 145] width 54 height 13
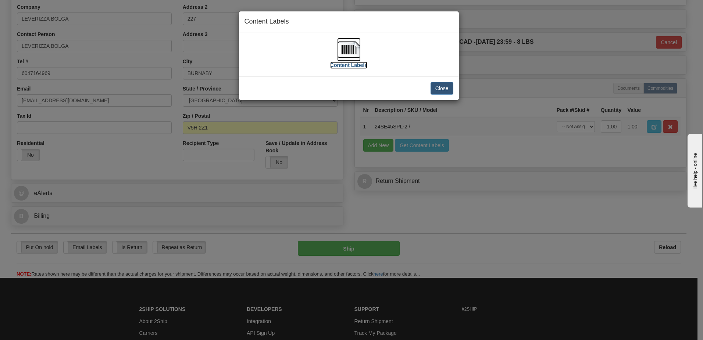
click at [359, 48] on img at bounding box center [349, 50] width 24 height 24
click at [450, 90] on button "Close" at bounding box center [442, 88] width 23 height 13
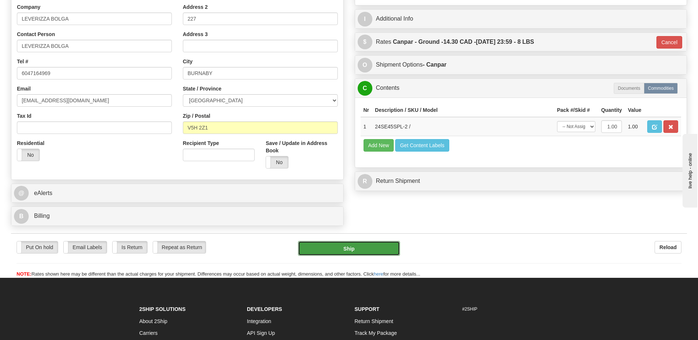
click at [373, 247] on button "Ship" at bounding box center [349, 248] width 102 height 15
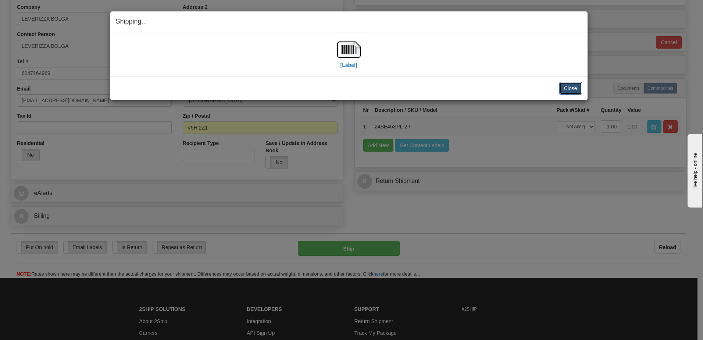
click at [576, 89] on button "Close" at bounding box center [570, 88] width 23 height 13
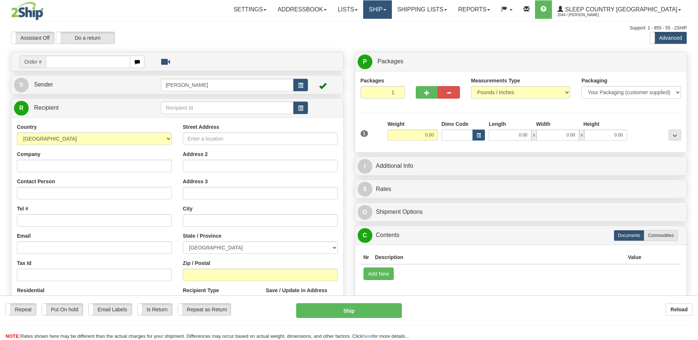
click at [386, 9] on span at bounding box center [384, 9] width 3 height 1
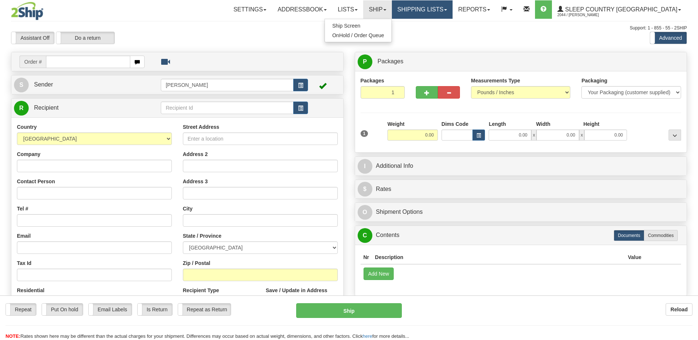
click at [452, 10] on link "Shipping lists" at bounding box center [422, 9] width 61 height 18
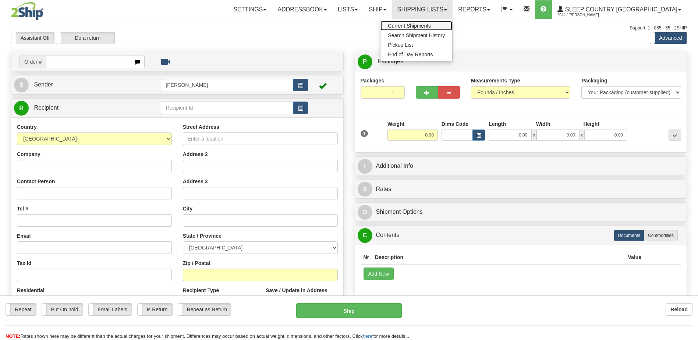
click at [431, 23] on span "Current Shipments" at bounding box center [409, 26] width 43 height 6
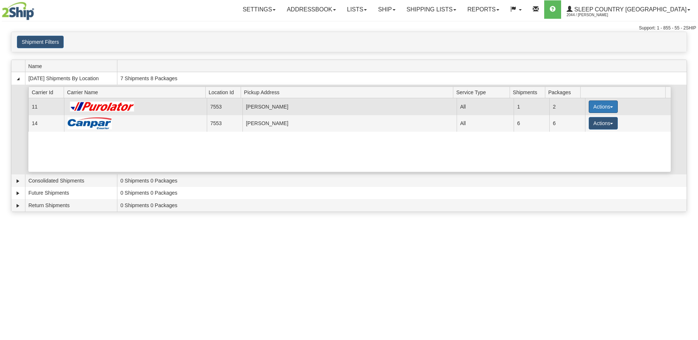
click at [595, 103] on button "Actions" at bounding box center [602, 106] width 29 height 13
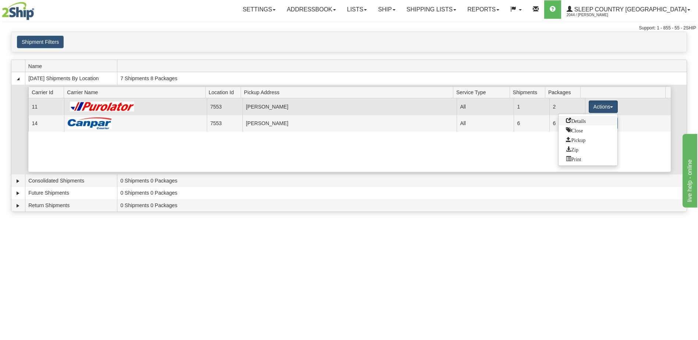
click at [584, 122] on span "Details" at bounding box center [576, 120] width 20 height 5
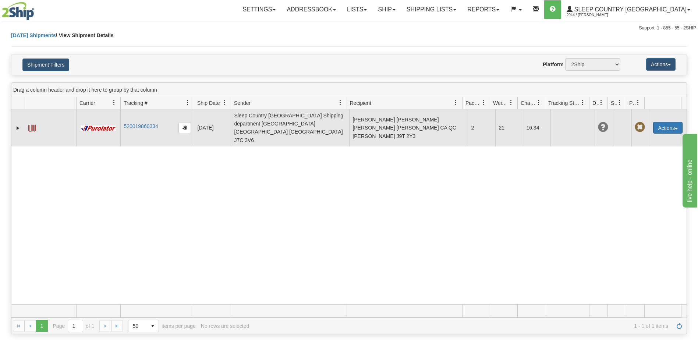
click at [666, 122] on button "Actions" at bounding box center [667, 128] width 29 height 12
click at [648, 136] on link "Edit" at bounding box center [652, 141] width 59 height 10
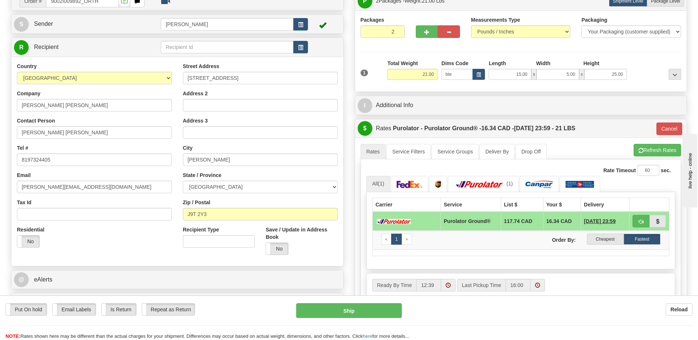
scroll to position [74, 0]
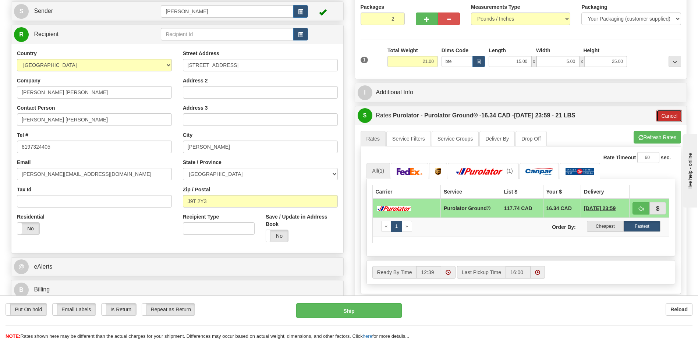
click at [673, 116] on button "Cancel" at bounding box center [669, 116] width 26 height 13
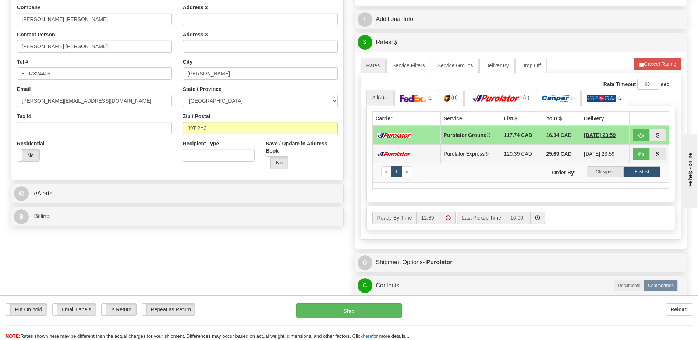
scroll to position [147, 0]
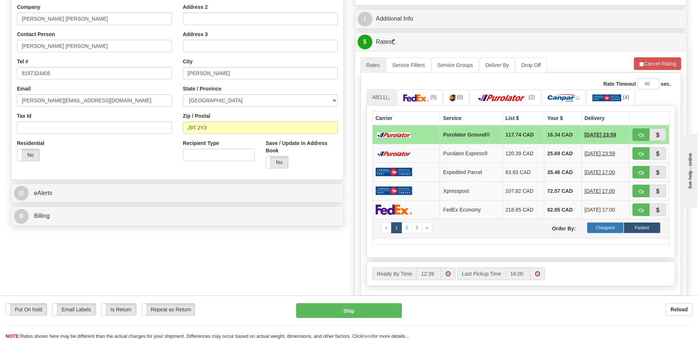
click at [610, 231] on label "Cheapest" at bounding box center [605, 227] width 37 height 11
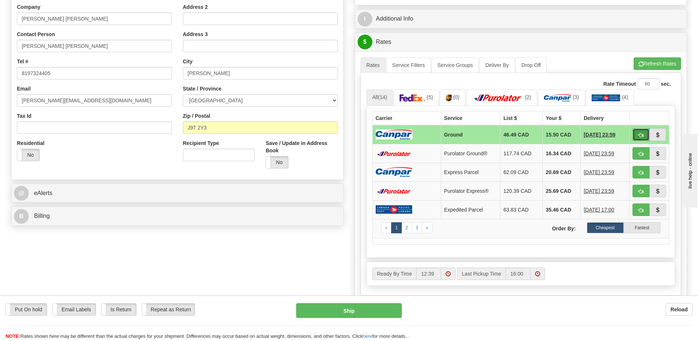
click at [641, 137] on span "button" at bounding box center [640, 135] width 5 height 5
type input "1"
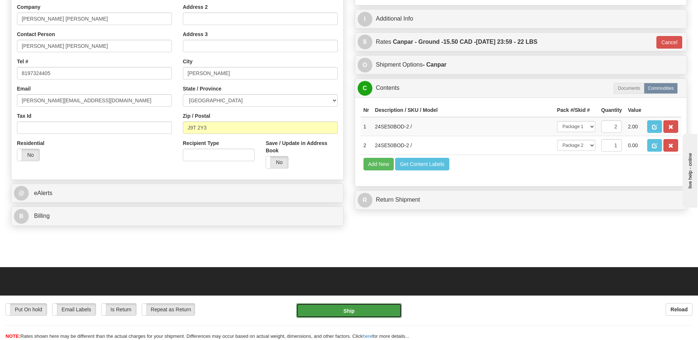
click at [363, 310] on button "Ship" at bounding box center [348, 310] width 105 height 15
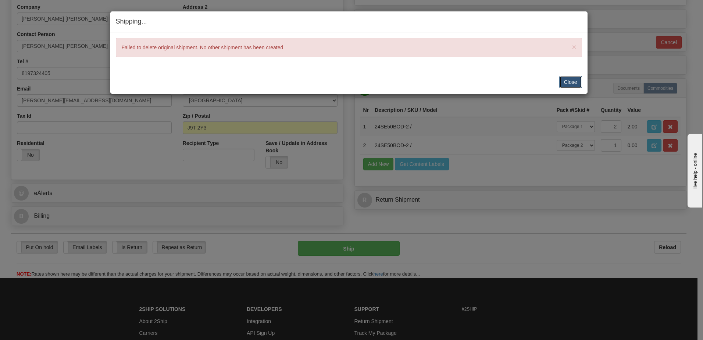
click at [572, 84] on button "Close" at bounding box center [570, 82] width 23 height 13
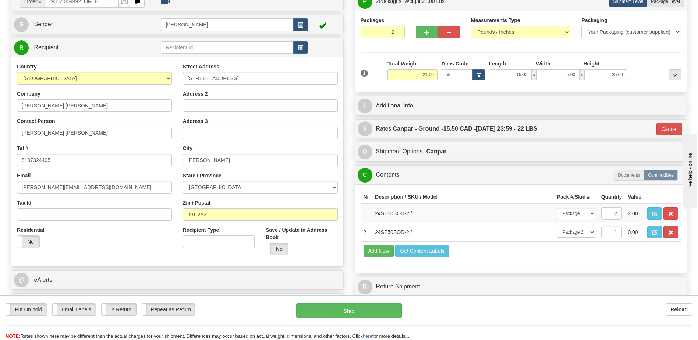
scroll to position [74, 0]
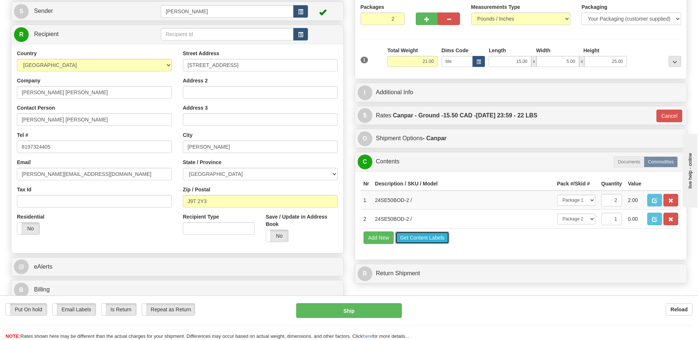
click at [423, 236] on button "Get Content Labels" at bounding box center [422, 237] width 54 height 13
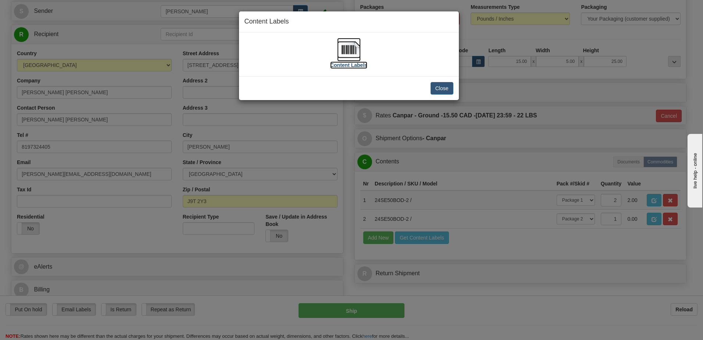
click at [353, 51] on img at bounding box center [349, 50] width 24 height 24
click at [441, 89] on button "Close" at bounding box center [442, 88] width 23 height 13
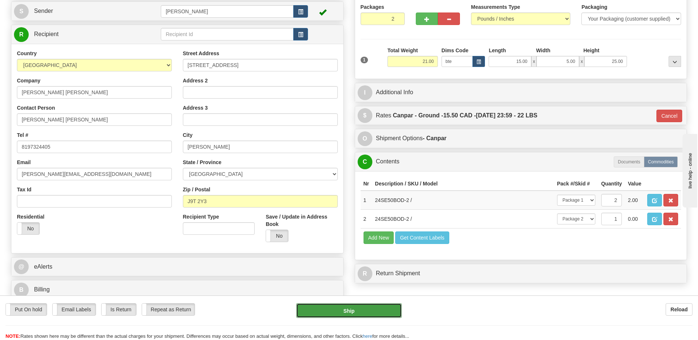
click at [360, 308] on button "Ship" at bounding box center [348, 310] width 105 height 15
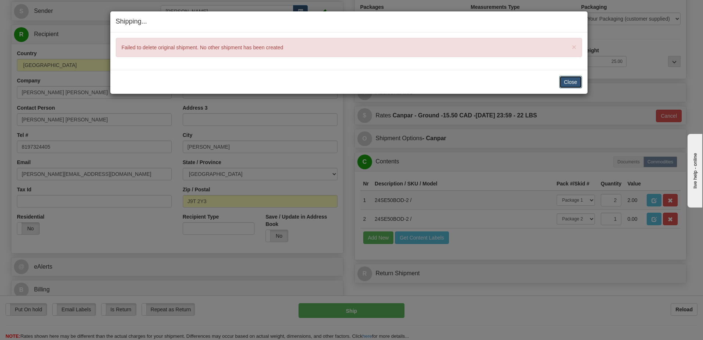
click at [568, 87] on button "Close" at bounding box center [570, 82] width 23 height 13
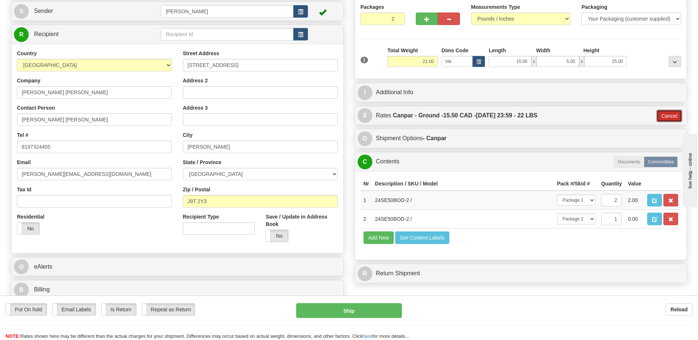
click at [668, 114] on button "Cancel" at bounding box center [669, 116] width 26 height 13
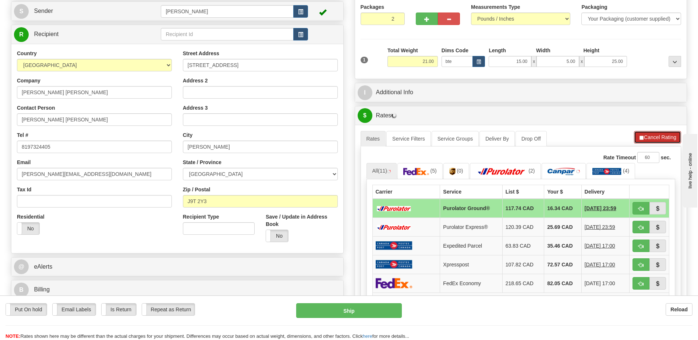
click at [647, 138] on button "Cancel Rating" at bounding box center [657, 137] width 47 height 13
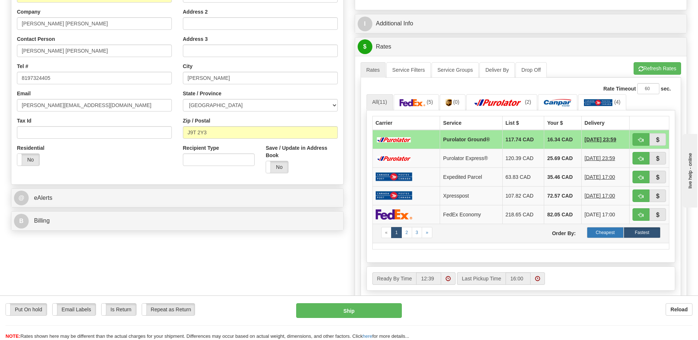
scroll to position [147, 0]
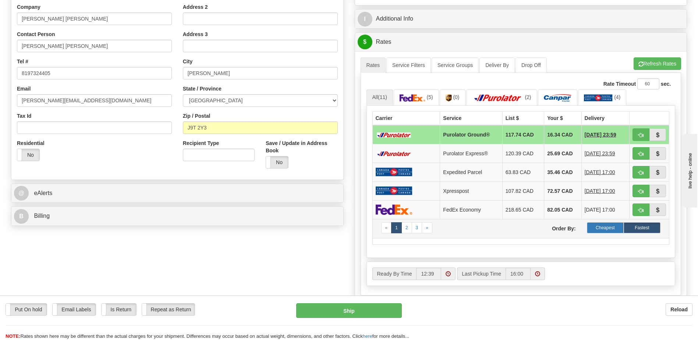
click at [612, 228] on label "Cheapest" at bounding box center [605, 227] width 37 height 11
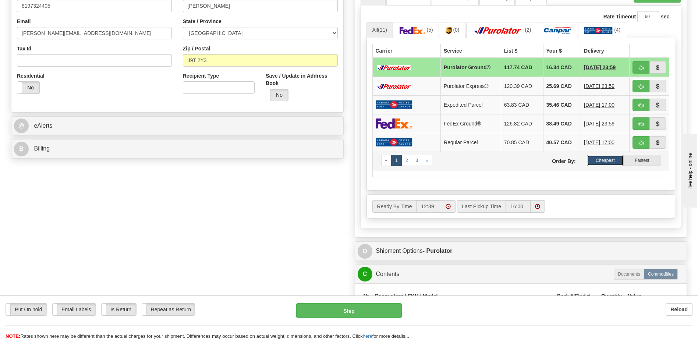
scroll to position [221, 0]
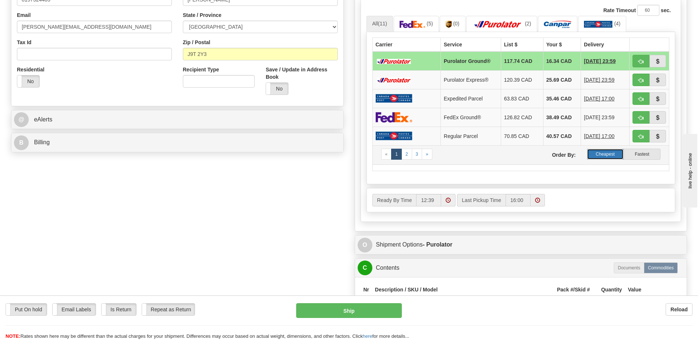
click at [606, 152] on label "Cheapest" at bounding box center [605, 154] width 37 height 11
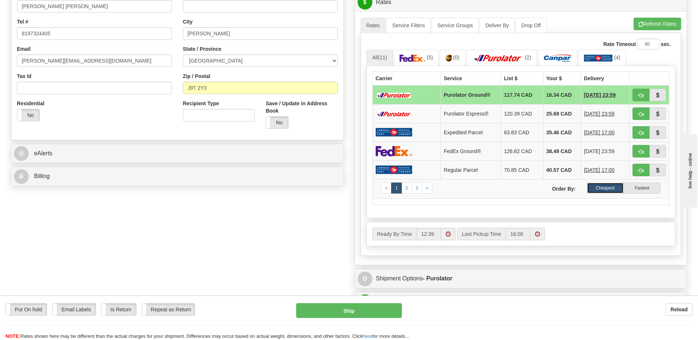
scroll to position [147, 0]
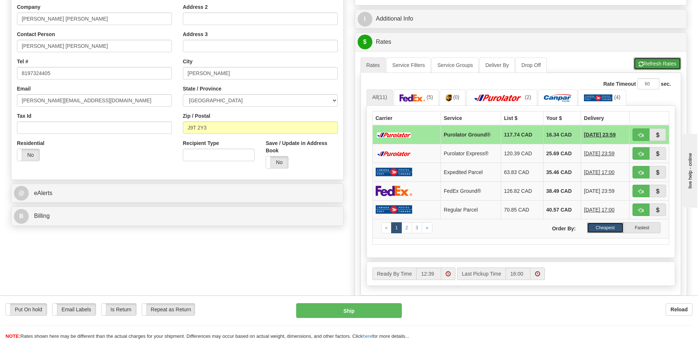
click at [661, 64] on button "Refresh Rates" at bounding box center [656, 63] width 47 height 13
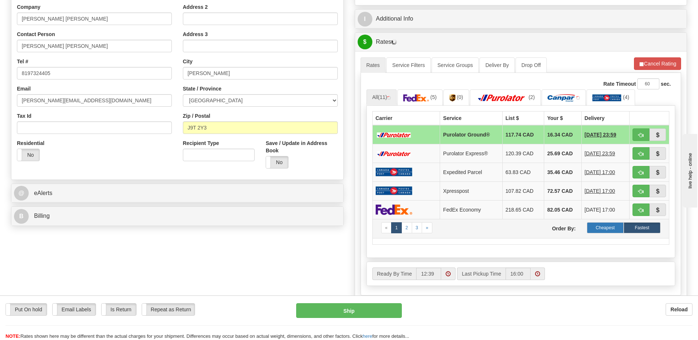
click at [610, 232] on label "Cheapest" at bounding box center [605, 227] width 37 height 11
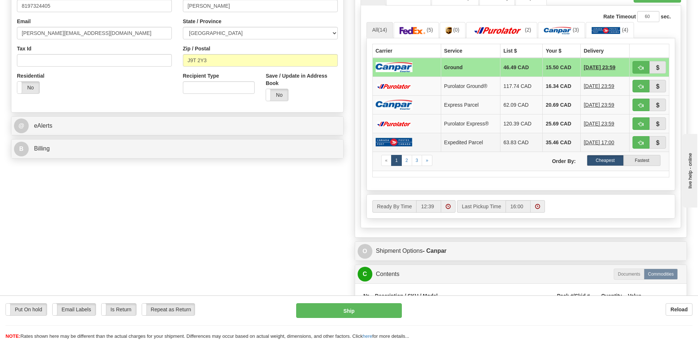
scroll to position [221, 0]
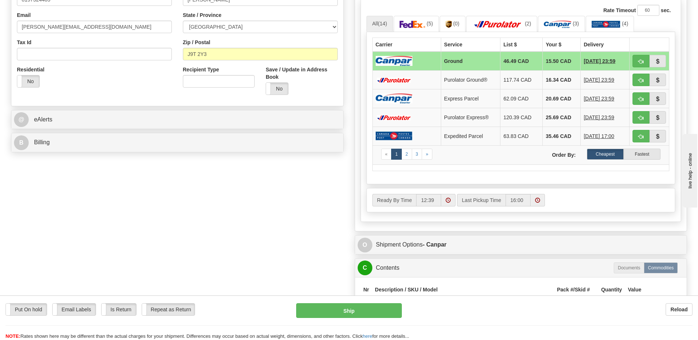
click at [352, 303] on div "Put On hold Put On hold Print Order Slip Print Order Slip Email Labels Email La…" at bounding box center [349, 317] width 698 height 45
click at [643, 59] on span "button" at bounding box center [640, 61] width 5 height 5
type input "1"
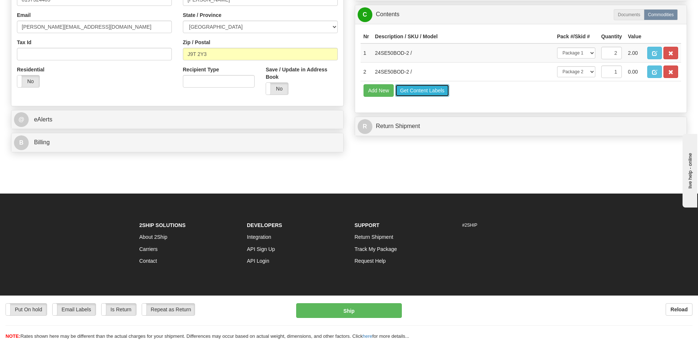
click at [433, 94] on button "Get Content Labels" at bounding box center [422, 90] width 54 height 13
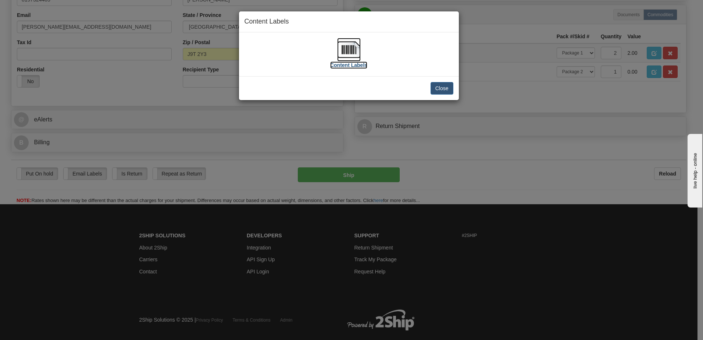
click at [346, 56] on img at bounding box center [349, 50] width 24 height 24
click at [436, 89] on button "Close" at bounding box center [442, 88] width 23 height 13
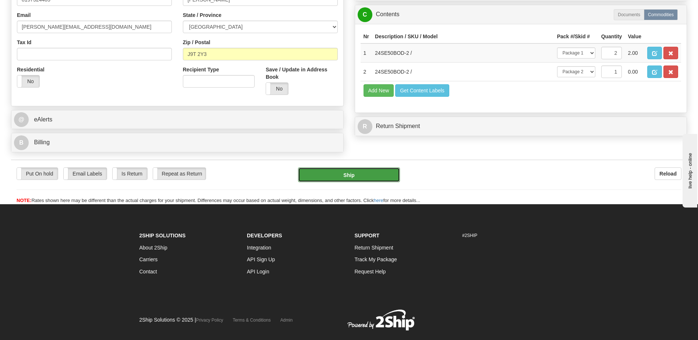
click at [366, 173] on button "Ship" at bounding box center [349, 174] width 102 height 15
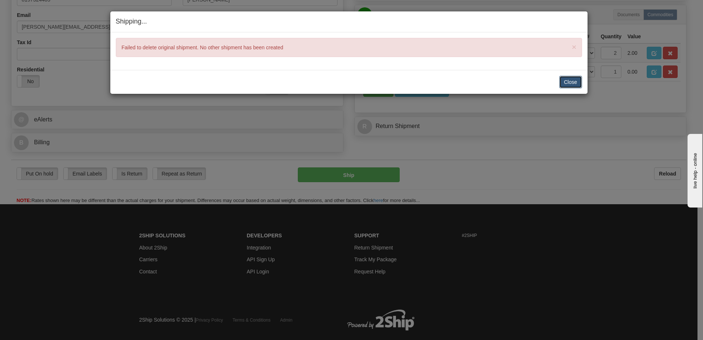
click at [568, 85] on button "Close" at bounding box center [570, 82] width 23 height 13
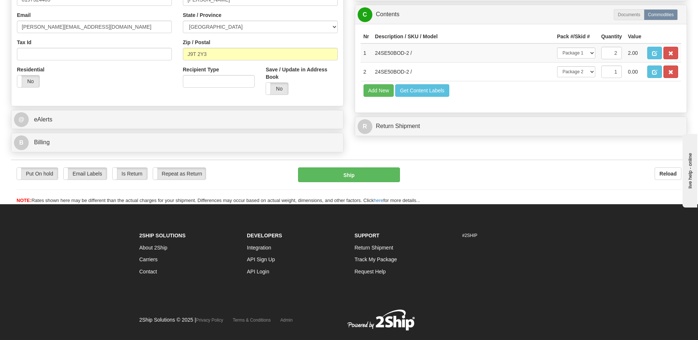
click at [435, 85] on button "Get Content Labels" at bounding box center [422, 90] width 54 height 13
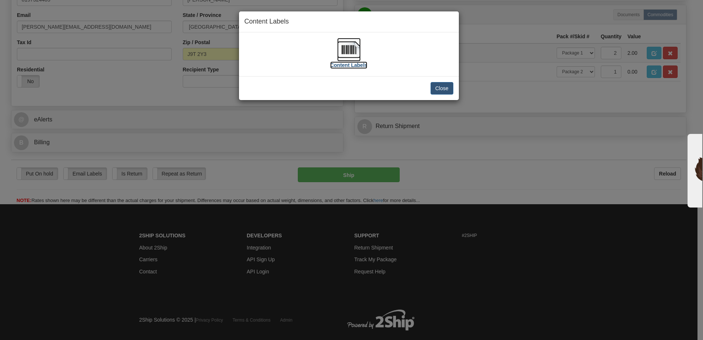
click at [351, 54] on img at bounding box center [349, 50] width 24 height 24
click at [449, 91] on button "Close" at bounding box center [442, 88] width 23 height 13
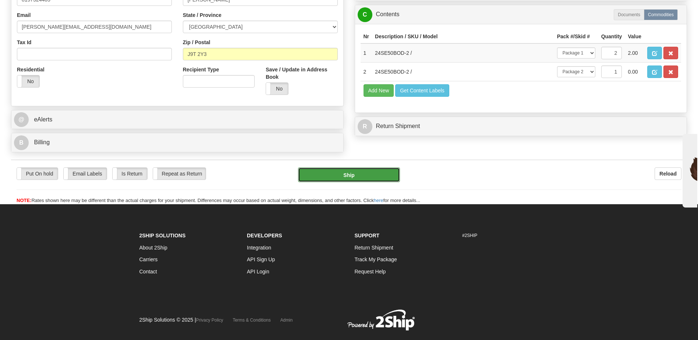
click at [342, 176] on button "Ship" at bounding box center [349, 174] width 102 height 15
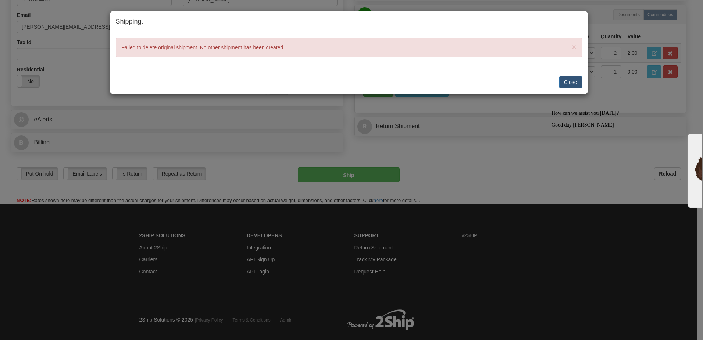
click at [181, 0] on div "Shipping... Your SHIPMENT will EXPIRE in × Failed to delete original shipment. …" at bounding box center [351, 170] width 703 height 340
click at [565, 82] on button "Close" at bounding box center [570, 82] width 23 height 13
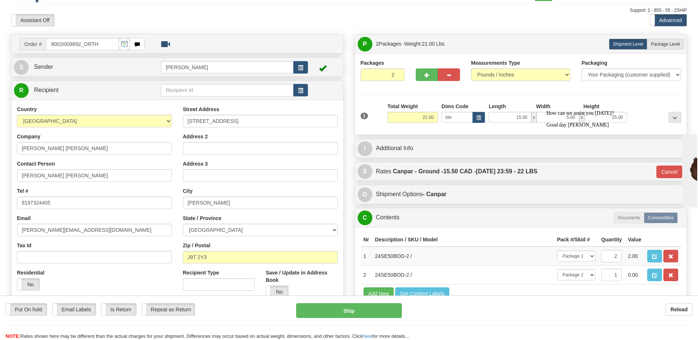
scroll to position [0, 0]
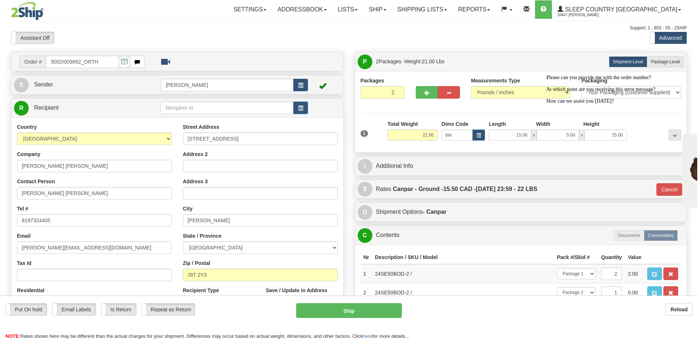
click at [74, 61] on input "9002I009892_ORTH" at bounding box center [82, 62] width 72 height 13
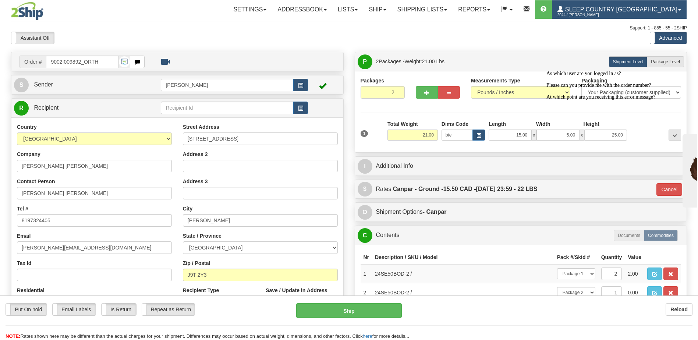
click at [679, 14] on link "Sleep Country Canada 2044 / Pierre-Alexandre Lauzon" at bounding box center [619, 9] width 135 height 18
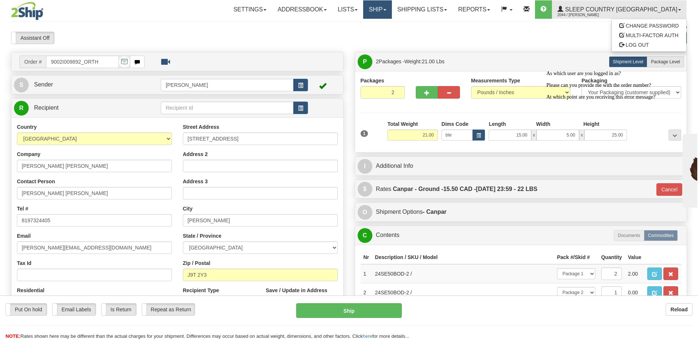
click at [391, 12] on link "Ship" at bounding box center [377, 9] width 28 height 18
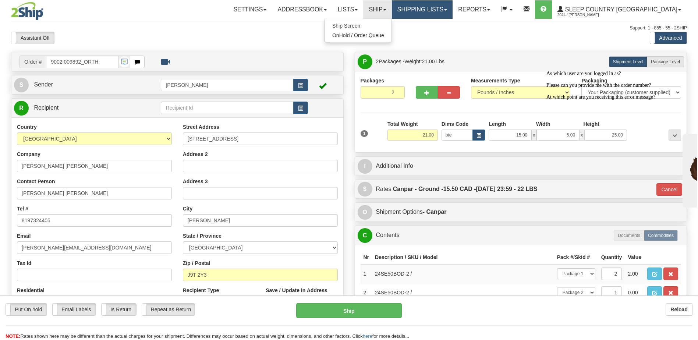
click at [451, 12] on link "Shipping lists" at bounding box center [422, 9] width 61 height 18
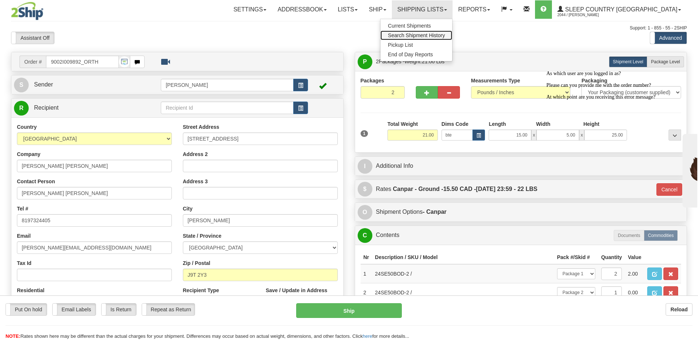
click at [445, 35] on span "Search Shipment History" at bounding box center [416, 35] width 57 height 6
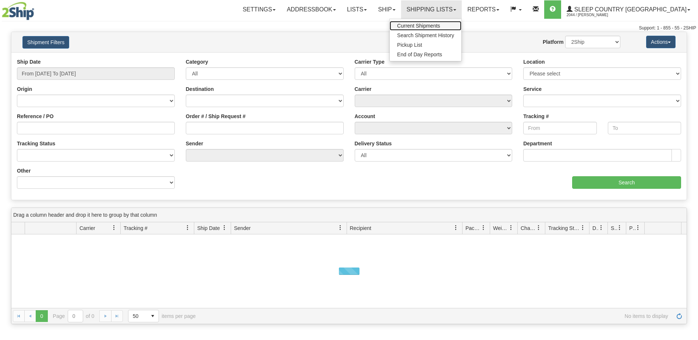
click at [440, 25] on span "Current Shipments" at bounding box center [418, 26] width 43 height 6
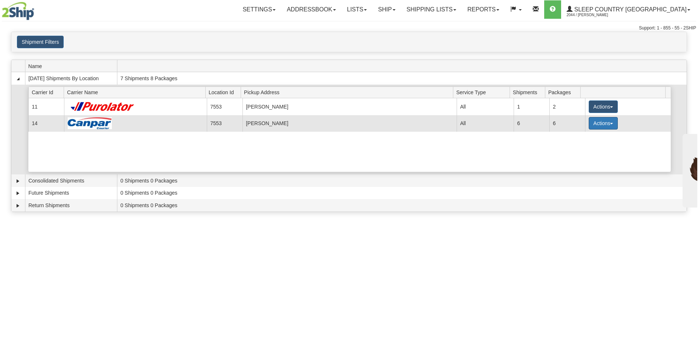
click at [592, 121] on button "Actions" at bounding box center [602, 123] width 29 height 13
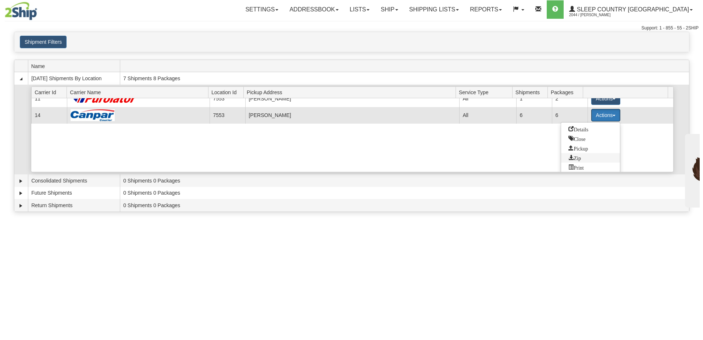
scroll to position [11, 0]
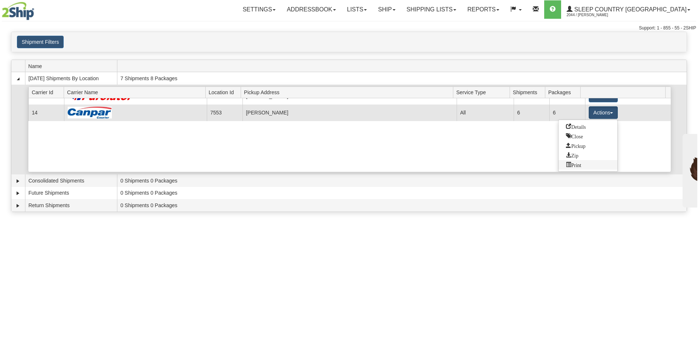
click at [583, 163] on link "Print" at bounding box center [587, 165] width 59 height 10
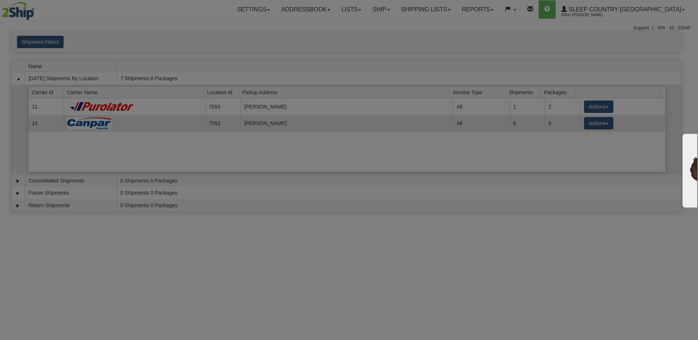
scroll to position [0, 0]
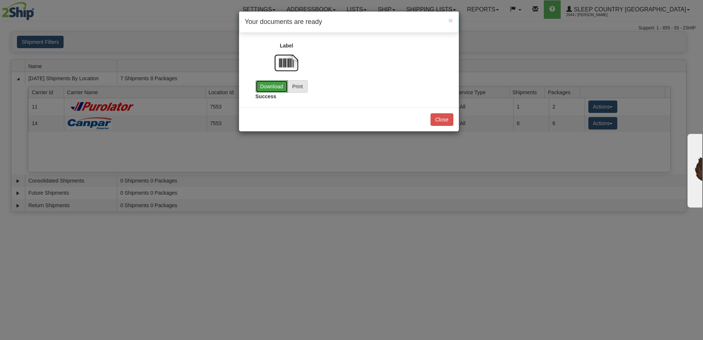
click at [266, 86] on link "Download" at bounding box center [272, 86] width 32 height 13
click at [444, 123] on button "Close" at bounding box center [442, 119] width 23 height 13
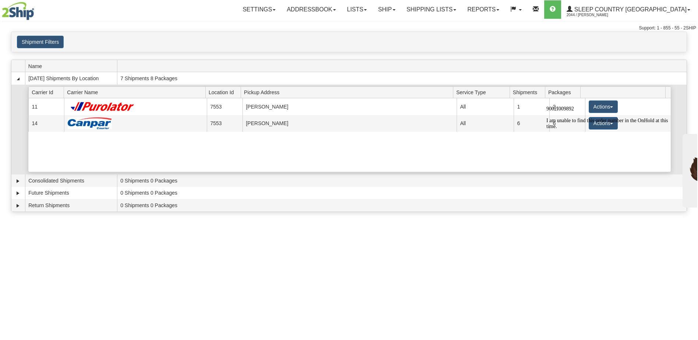
click at [349, 157] on div "Current 11 7553 [PERSON_NAME] 6897 All 1 2 Actions Details Close Pickup Zip Pri…" at bounding box center [349, 135] width 642 height 74
click at [598, 106] on div at bounding box center [612, 106] width 132 height 0
click at [91, 156] on div "Current 11 7553 [PERSON_NAME] 6897 All 1 2 Actions Details Close Pickup Zip Pri…" at bounding box center [349, 135] width 642 height 74
click at [591, 106] on div "9002I009892 I am unable to find this order number in the OnHold at this time." at bounding box center [612, 118] width 132 height 24
click at [596, 107] on div "9002I009892 I am unable to find this order number in the OnHold at this time." at bounding box center [612, 118] width 132 height 24
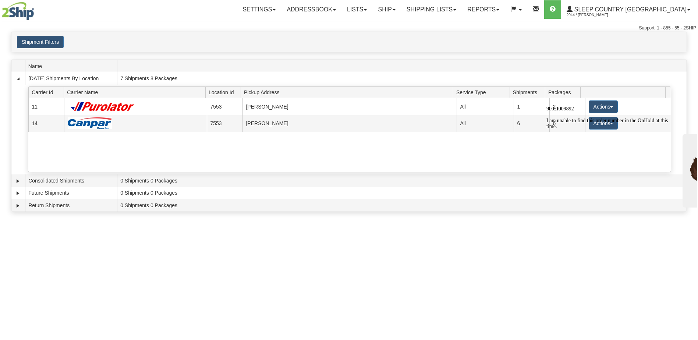
drag, startPoint x: 63, startPoint y: 3, endPoint x: 625, endPoint y: 51, distance: 564.4
click at [625, 51] on div "Shipment Filters Website Agent Client User" at bounding box center [348, 42] width 675 height 20
click at [682, 90] on td "Type Carrier Id Carrier Name Location Id Pickup Address Account Service Type Sh…" at bounding box center [355, 130] width 661 height 90
click at [591, 106] on div "9002I009892 I am unable to find this order number in the OnHold at this time." at bounding box center [612, 118] width 132 height 24
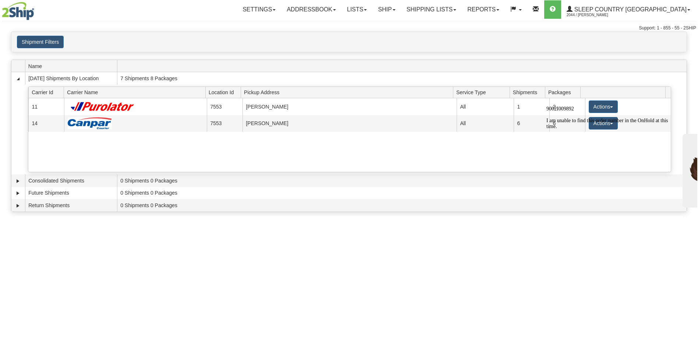
click at [600, 106] on div "9002I009892 I am unable to find this order number in the OnHold at this time." at bounding box center [612, 118] width 132 height 24
click at [546, 106] on icon "Chat attention grabber" at bounding box center [546, 106] width 0 height 0
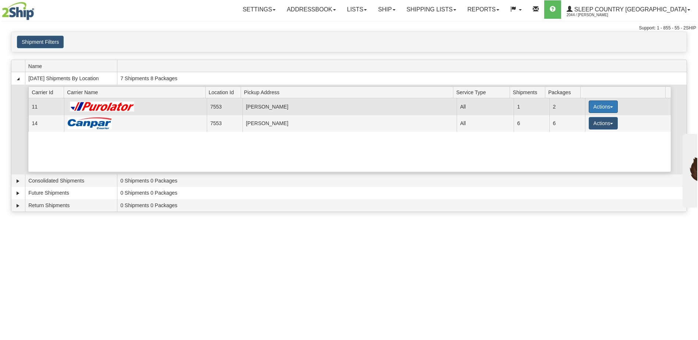
click at [598, 108] on button "Actions" at bounding box center [602, 106] width 29 height 13
click at [99, 107] on img at bounding box center [103, 107] width 70 height 10
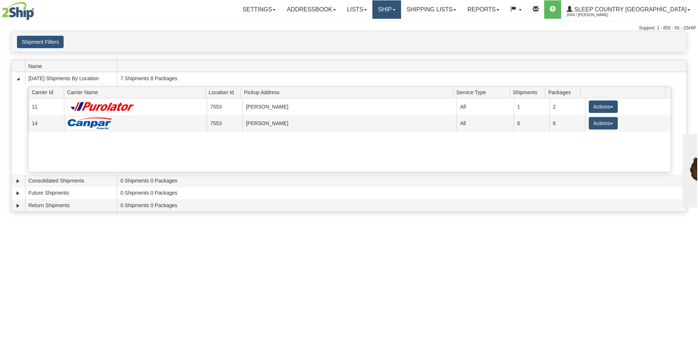
click at [401, 16] on link "Ship" at bounding box center [386, 9] width 28 height 18
click at [462, 9] on link "Shipping lists" at bounding box center [431, 9] width 61 height 18
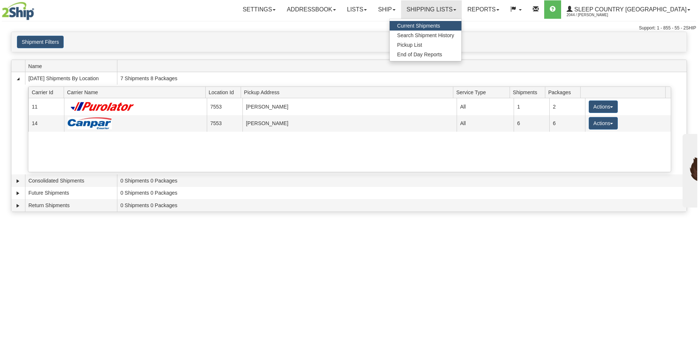
click at [440, 27] on span "Current Shipments" at bounding box center [418, 26] width 43 height 6
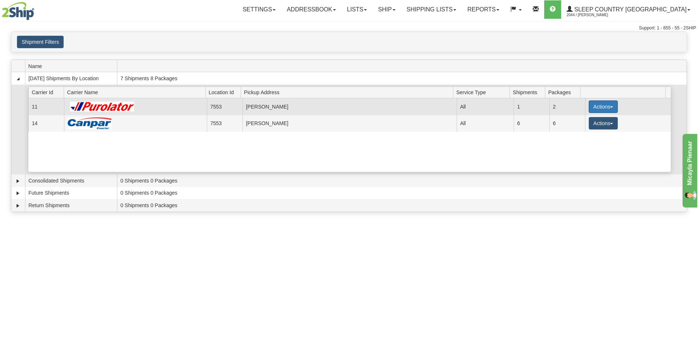
click at [597, 106] on button "Actions" at bounding box center [602, 106] width 29 height 13
click at [578, 160] on span "Print" at bounding box center [573, 158] width 15 height 5
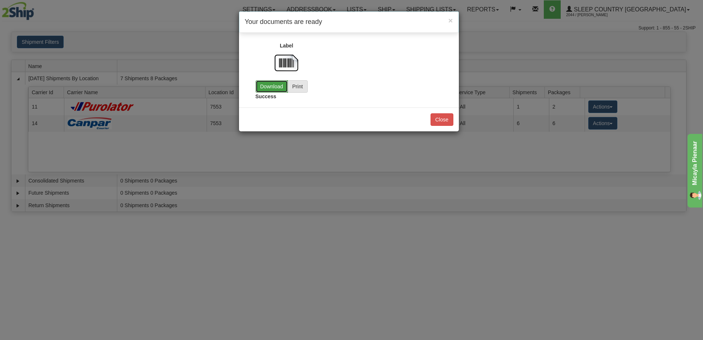
click at [271, 87] on link "Download" at bounding box center [272, 86] width 32 height 13
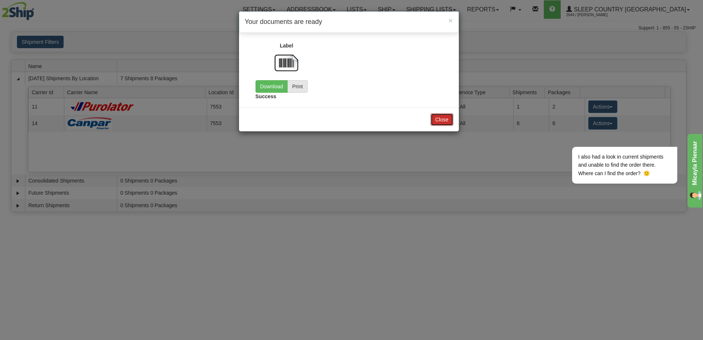
click at [443, 118] on button "Close" at bounding box center [442, 119] width 23 height 13
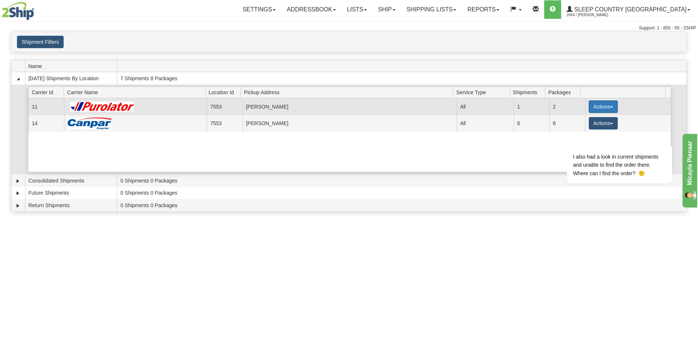
click at [593, 105] on button "Actions" at bounding box center [602, 106] width 29 height 13
click at [580, 118] on span "Details" at bounding box center [576, 120] width 20 height 5
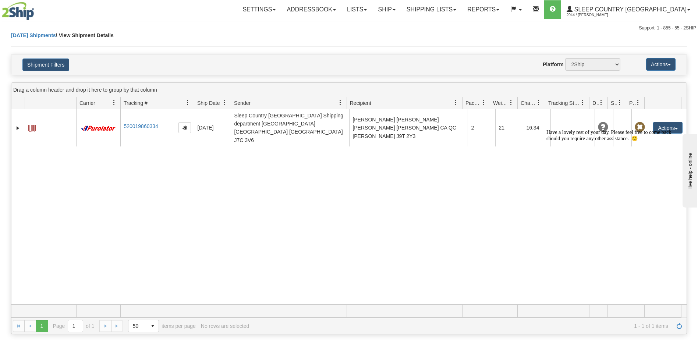
drag, startPoint x: 131, startPoint y: 124, endPoint x: 137, endPoint y: 170, distance: 46.7
click at [137, 172] on div "31505773 2044 520019860334 [DATE] [DATE] 12:45:41 PM Sleep Country [GEOGRAPHIC_…" at bounding box center [348, 206] width 675 height 195
